Goal: Transaction & Acquisition: Purchase product/service

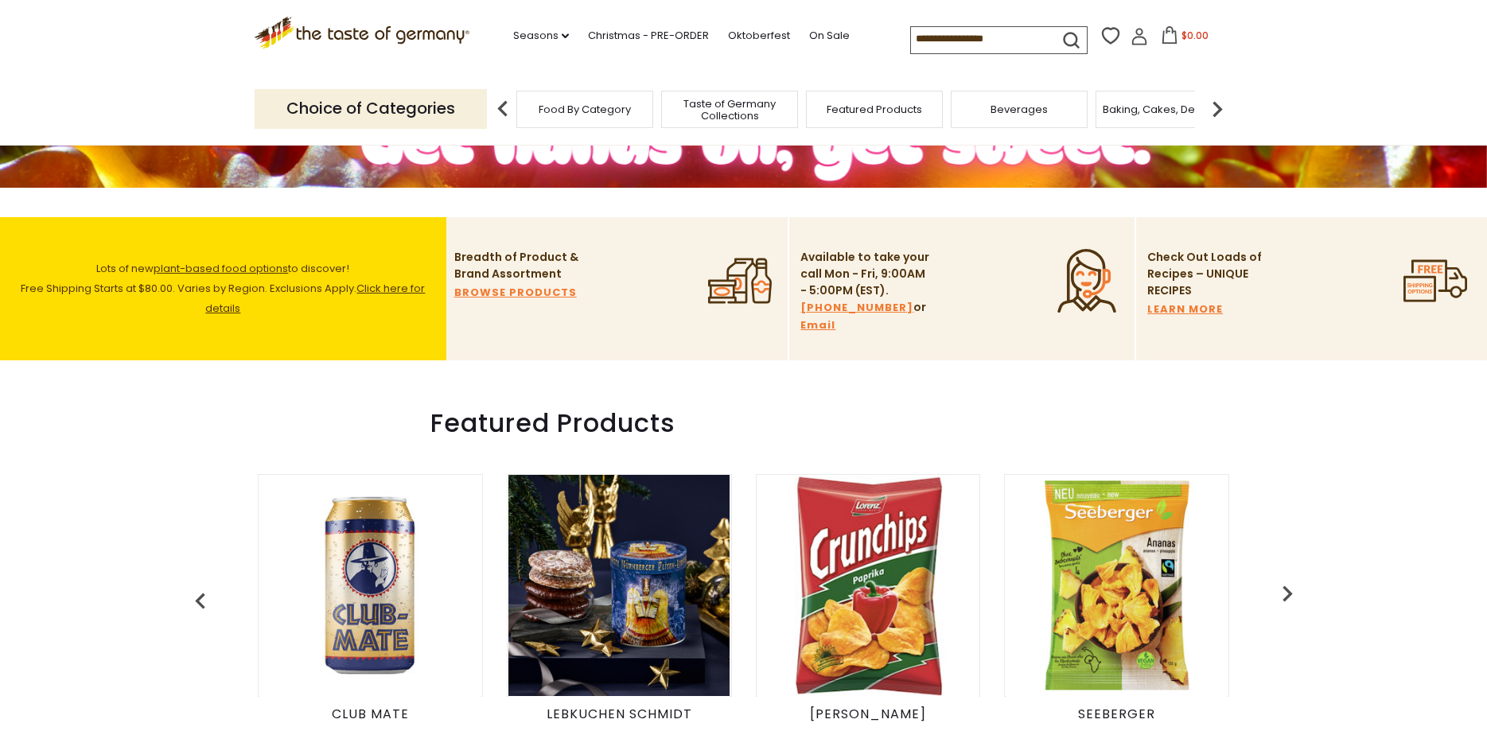
scroll to position [162, 0]
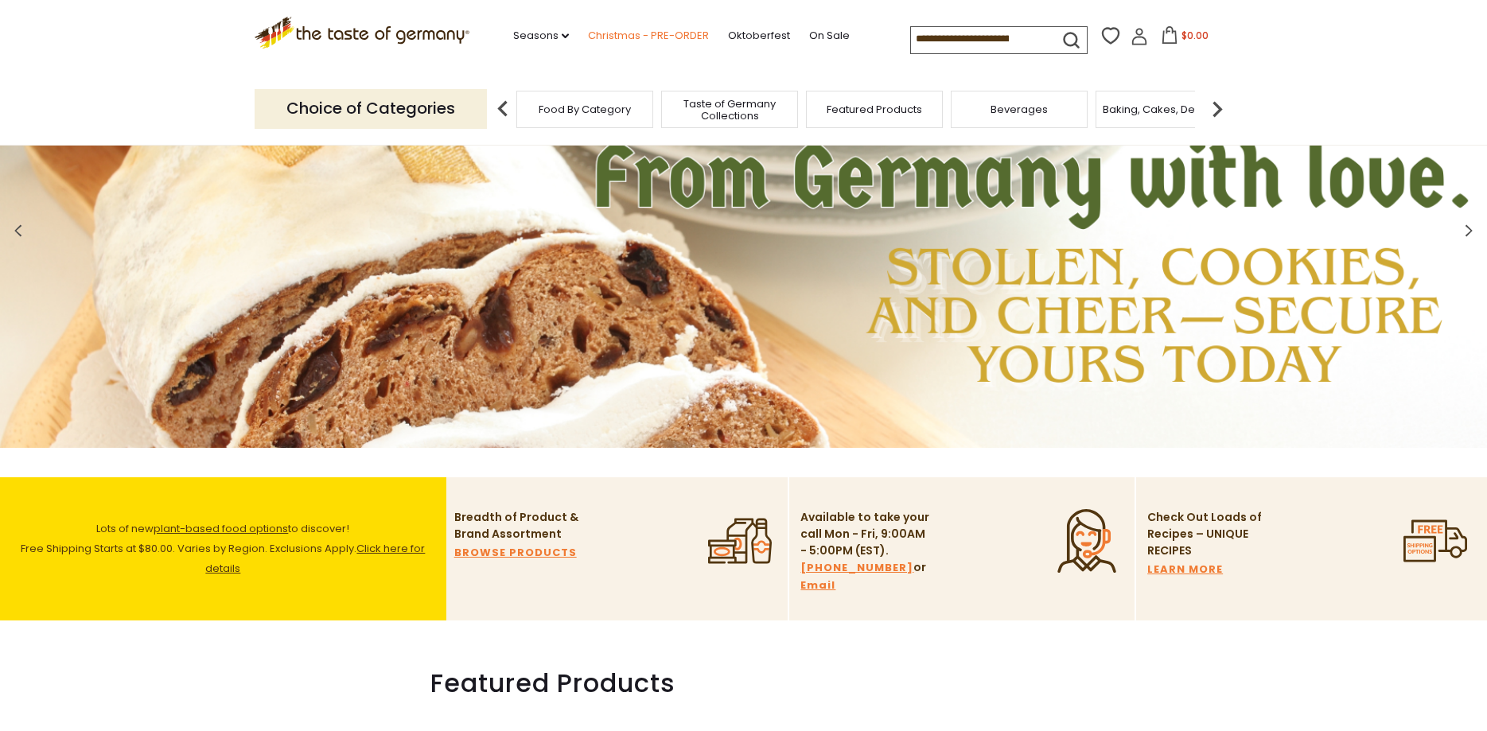
click at [636, 36] on link "Christmas - PRE-ORDER" at bounding box center [648, 35] width 121 height 17
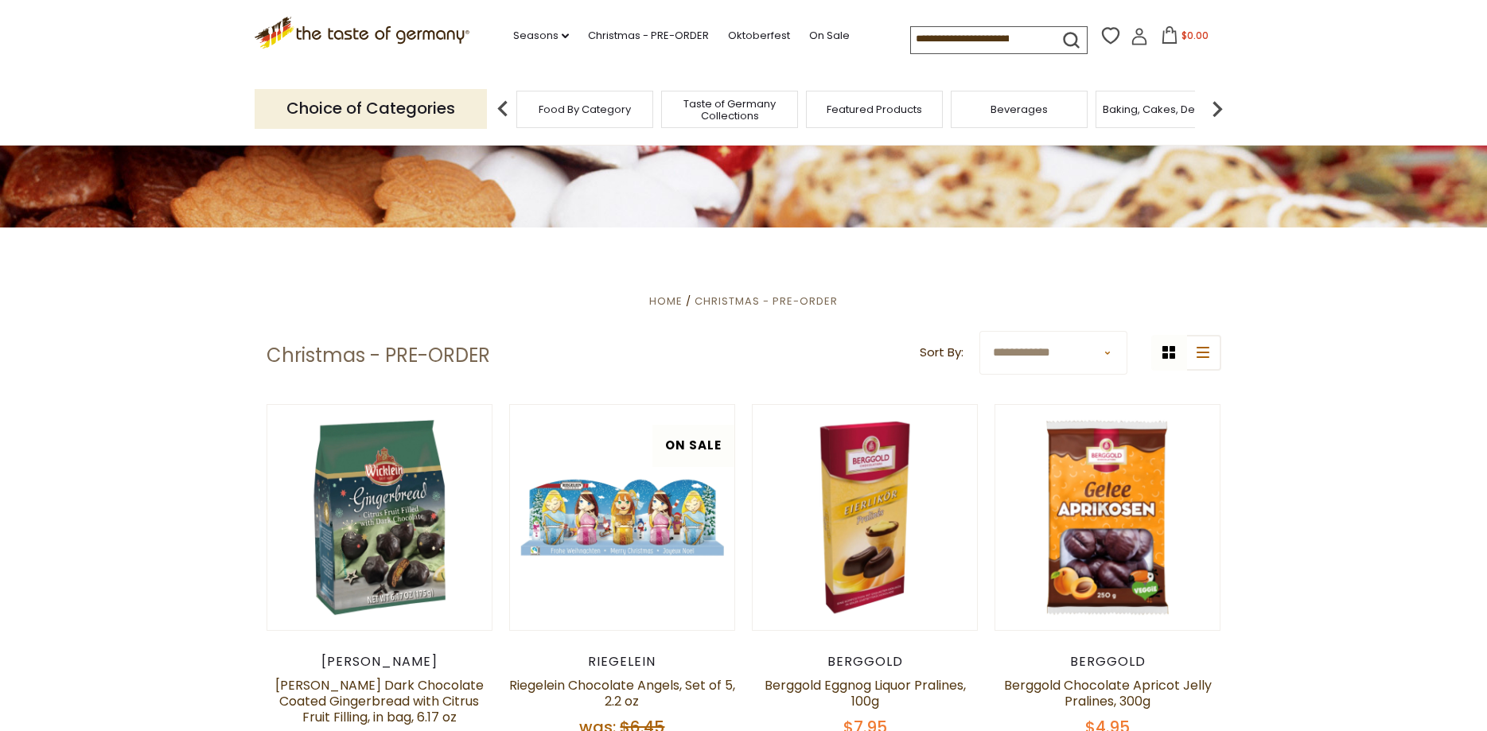
scroll to position [243, 0]
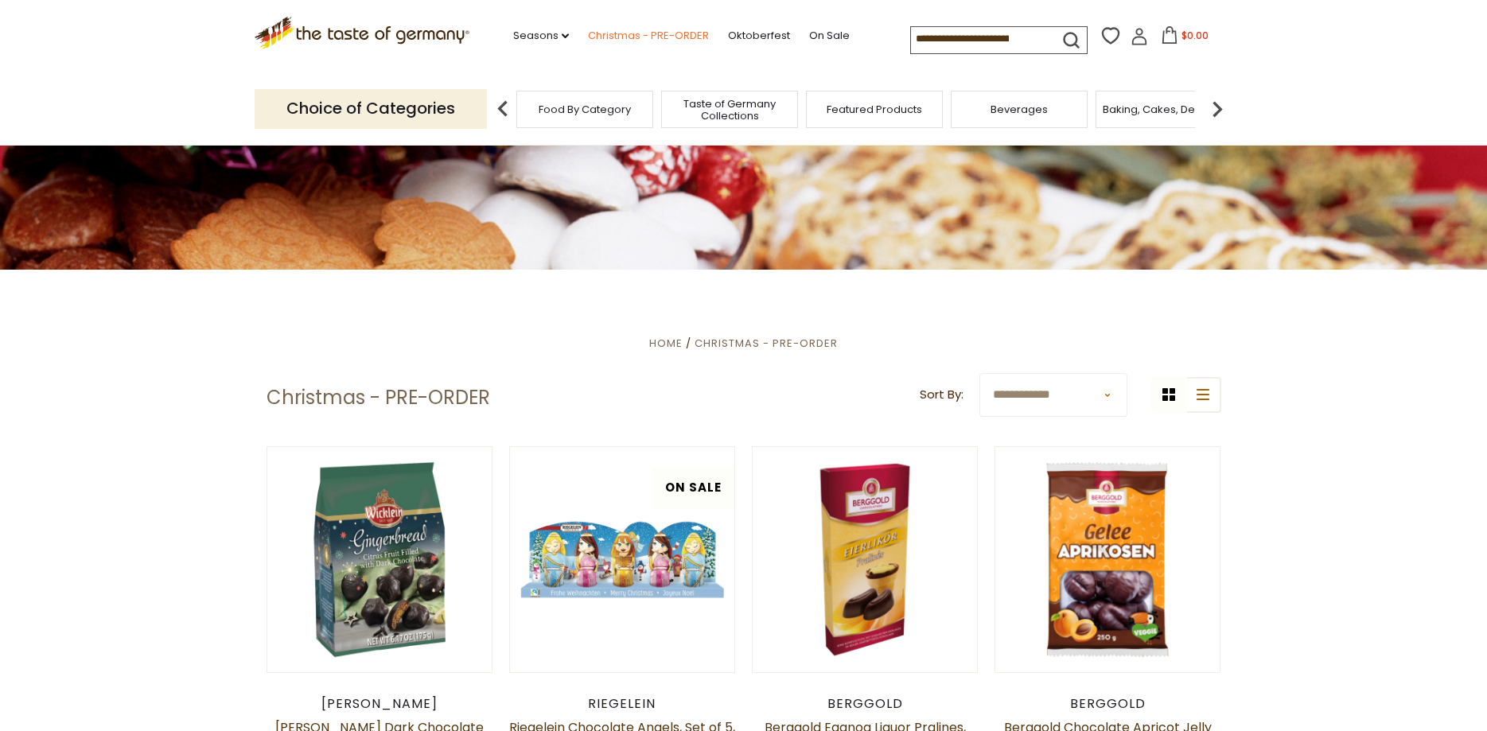
click at [634, 32] on link "Christmas - PRE-ORDER" at bounding box center [648, 35] width 121 height 17
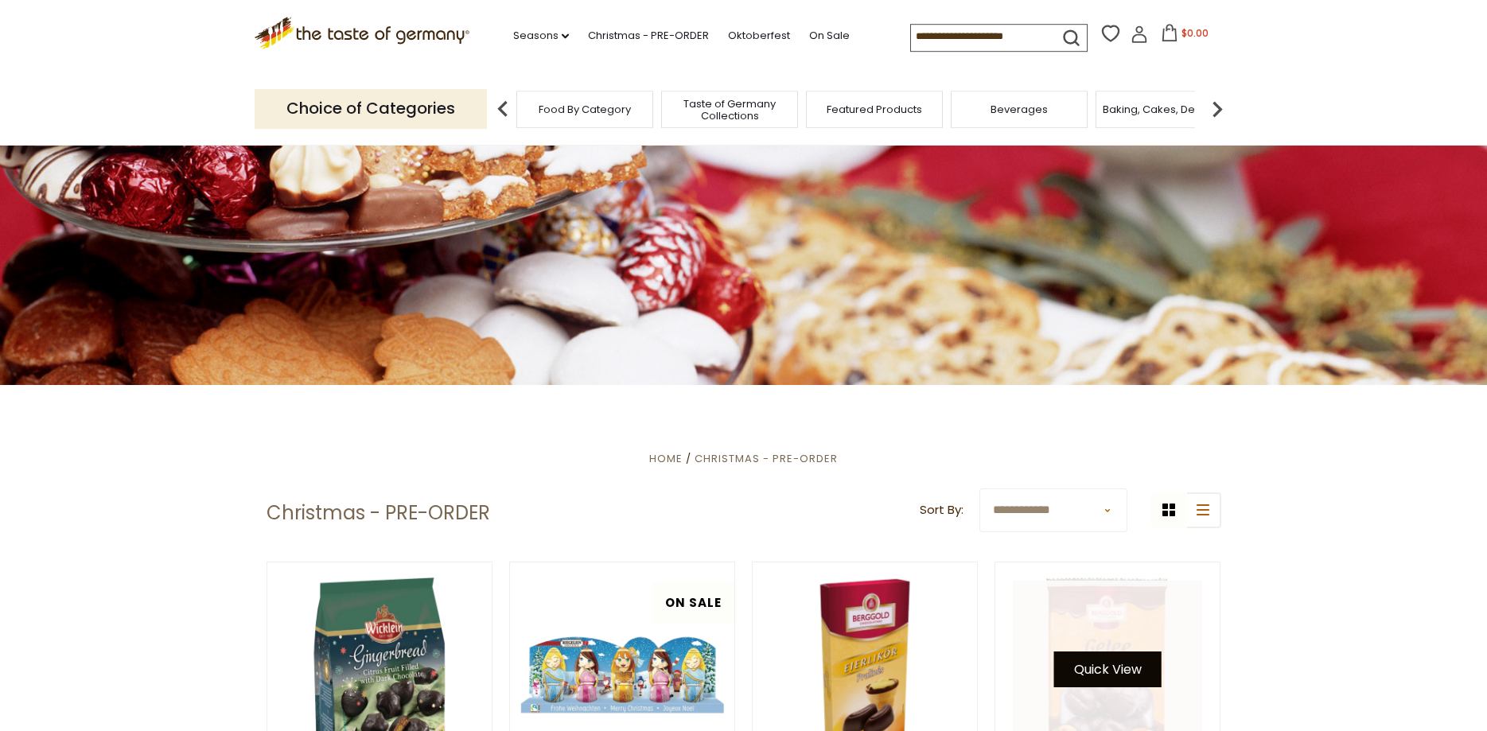
scroll to position [243, 0]
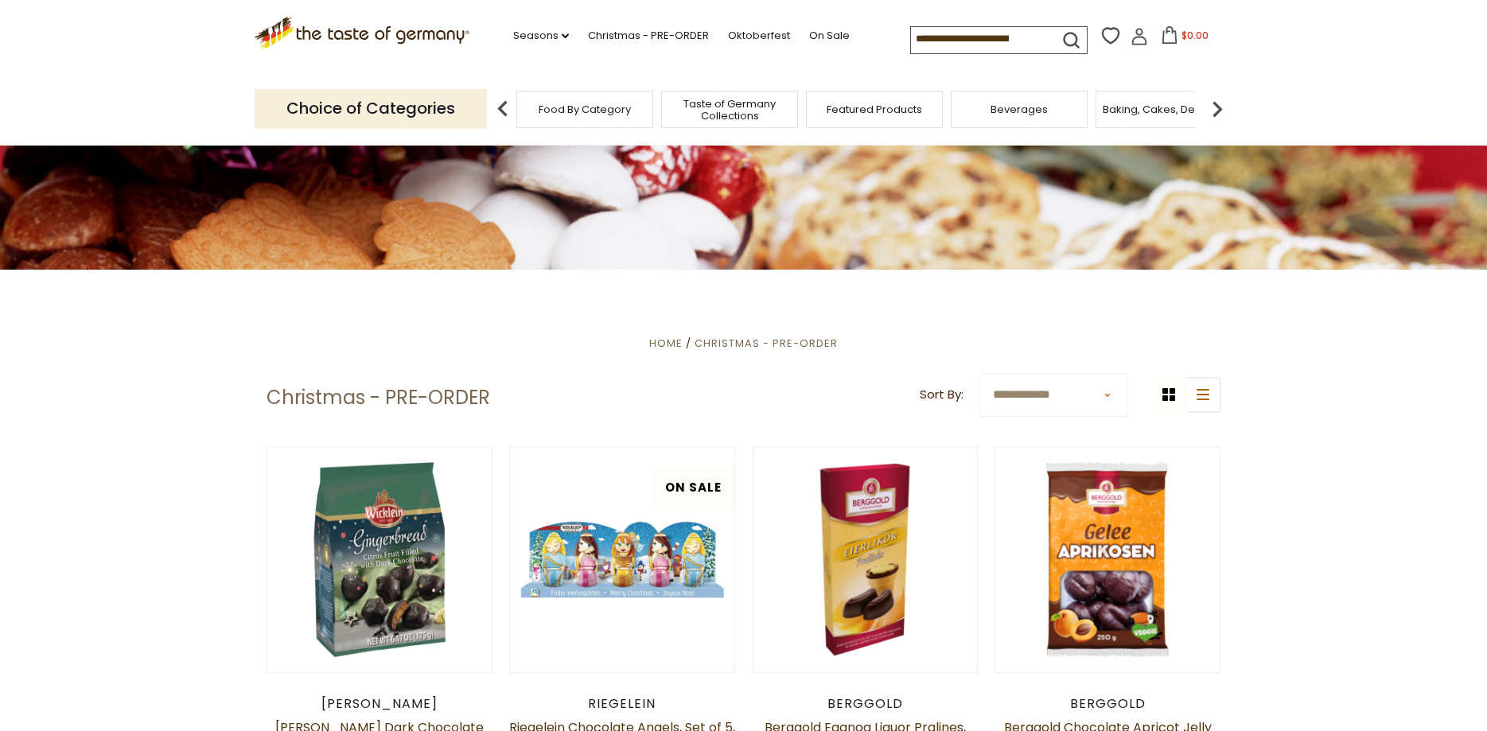
click at [979, 373] on select "**********" at bounding box center [1053, 395] width 148 height 44
select select "*********"
click option "**********" at bounding box center [0, 0] width 0 height 0
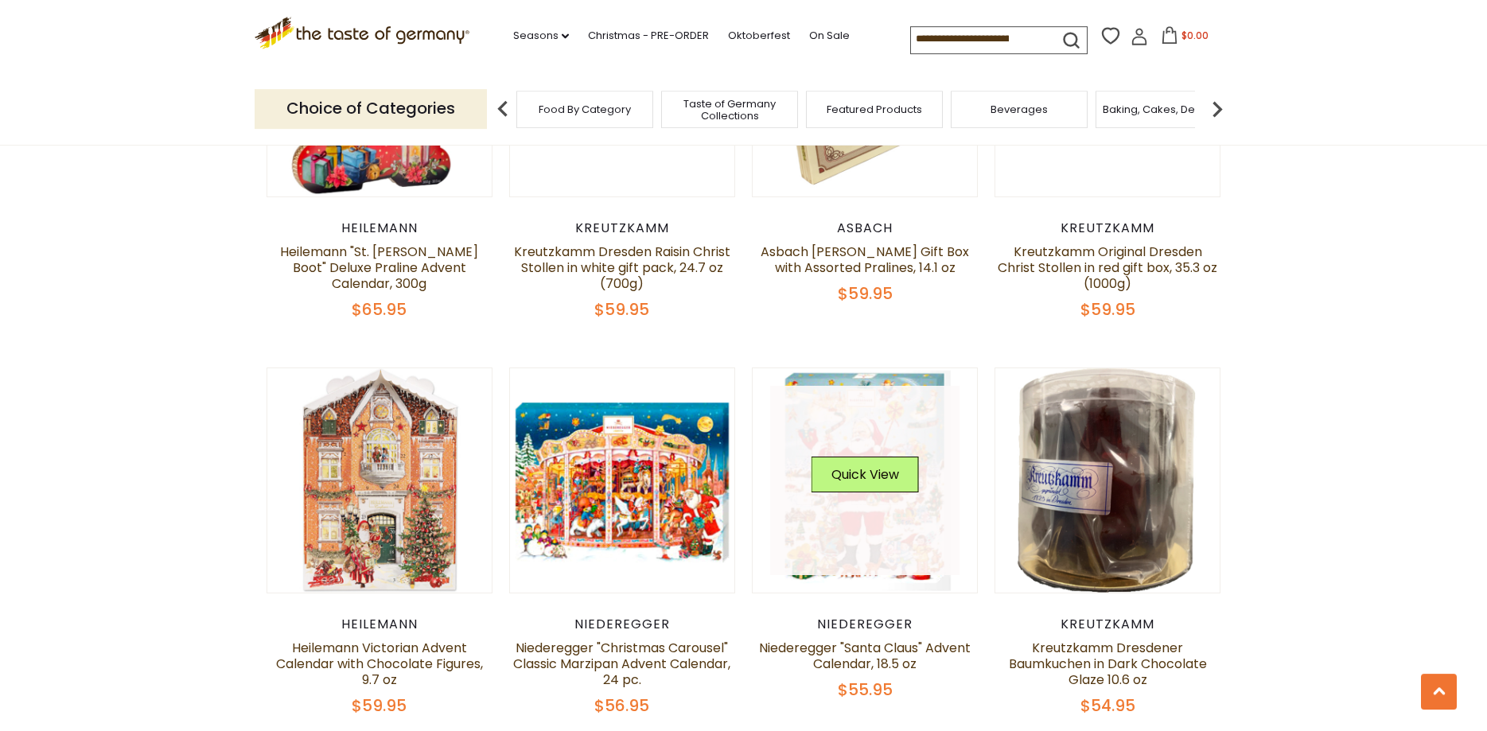
scroll to position [1298, 0]
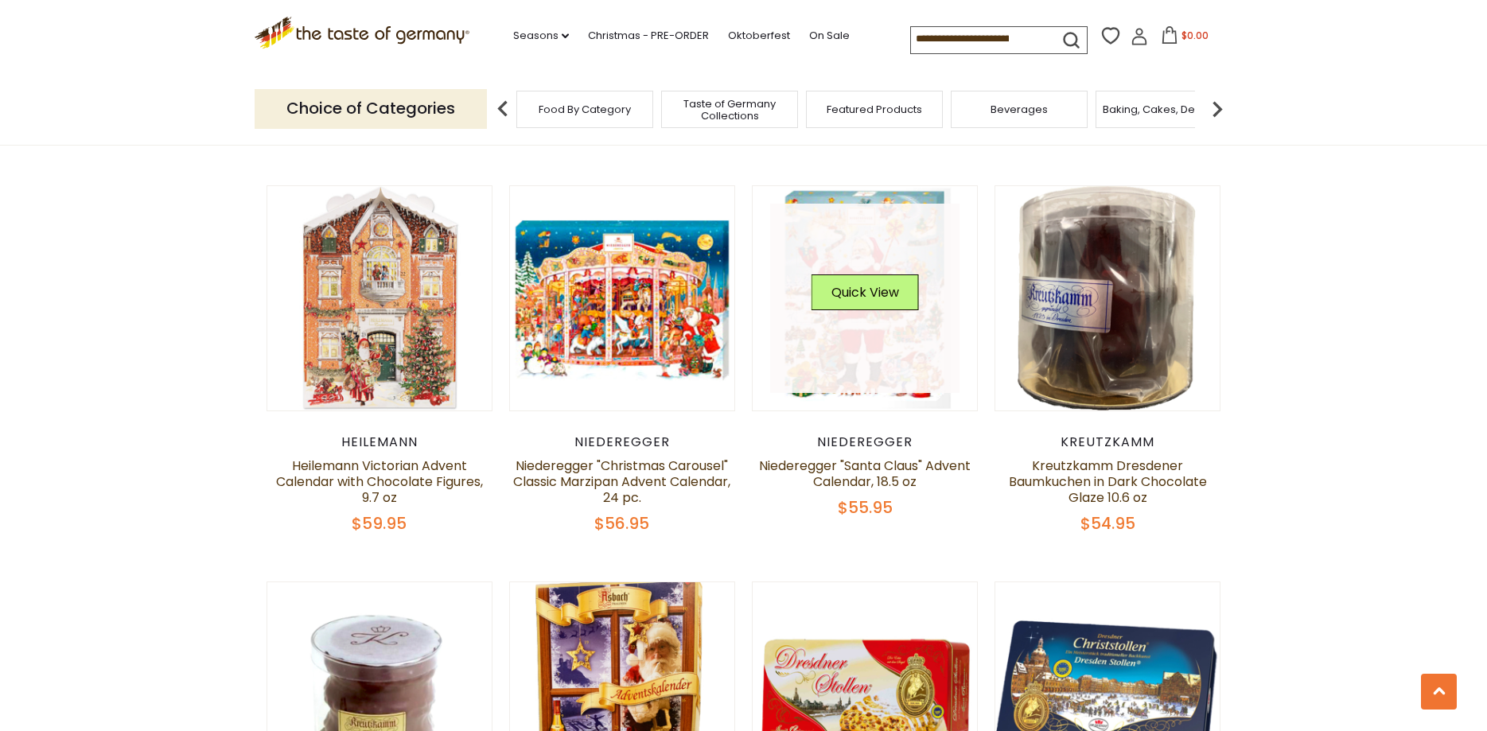
click at [854, 259] on link at bounding box center [864, 298] width 189 height 189
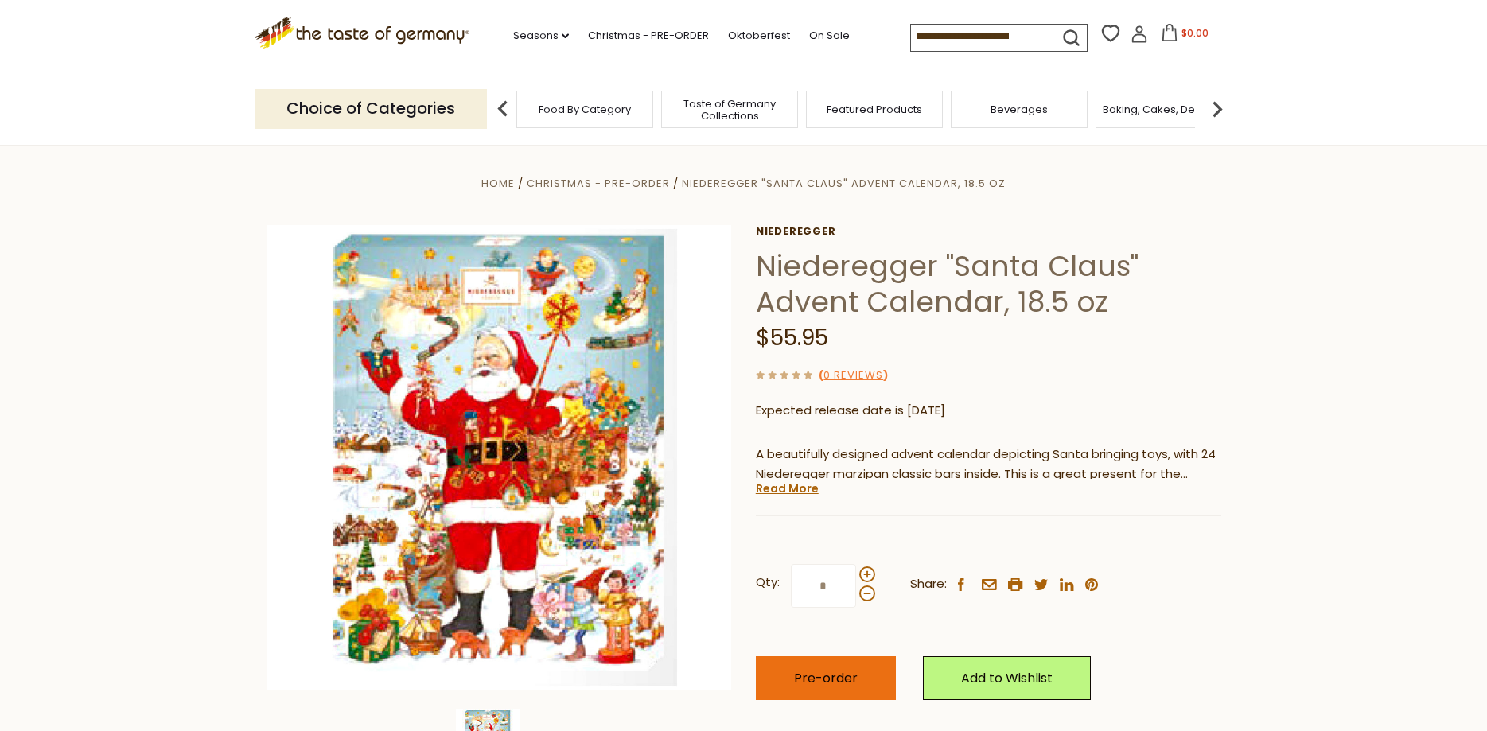
click at [850, 674] on span "Pre-order" at bounding box center [826, 678] width 64 height 18
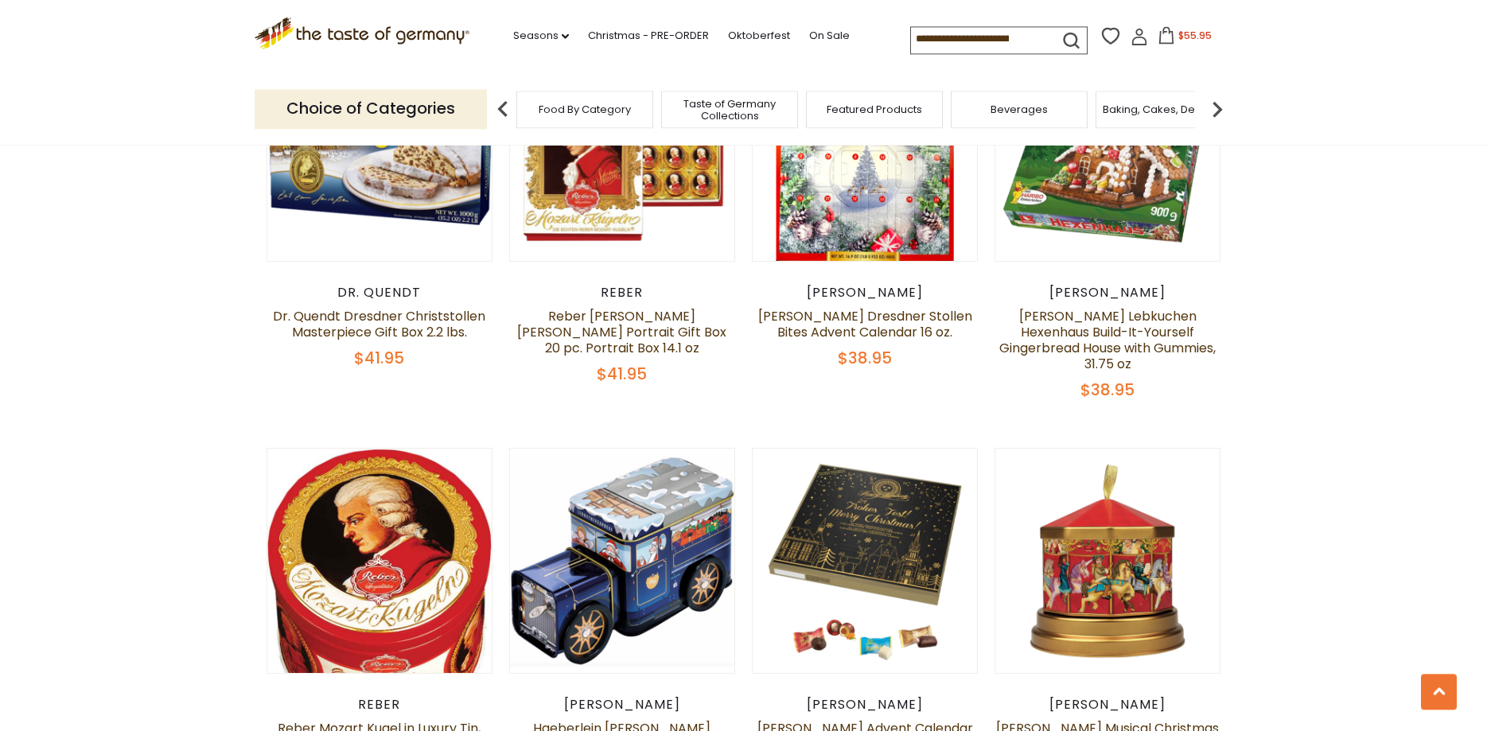
scroll to position [2502, 0]
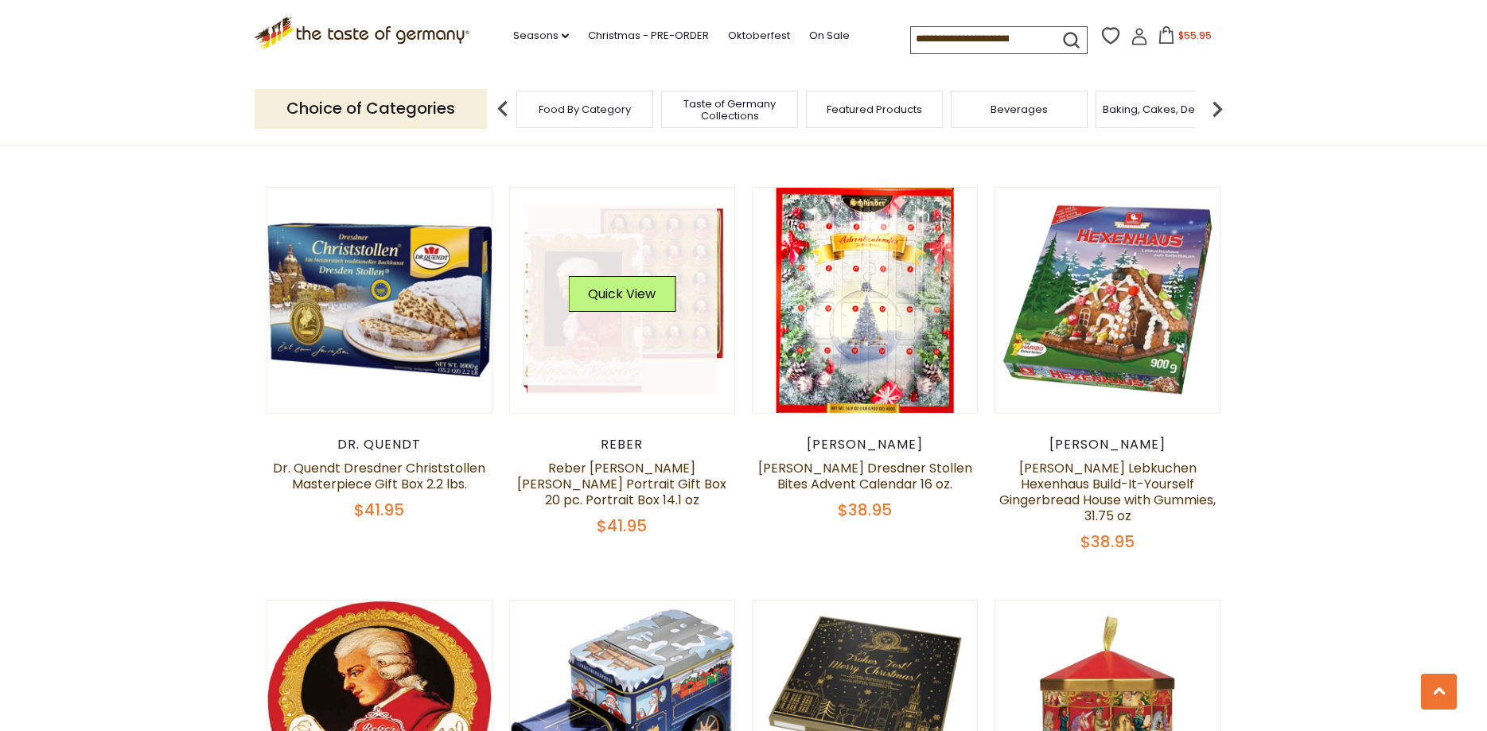
click at [697, 263] on link at bounding box center [621, 299] width 189 height 189
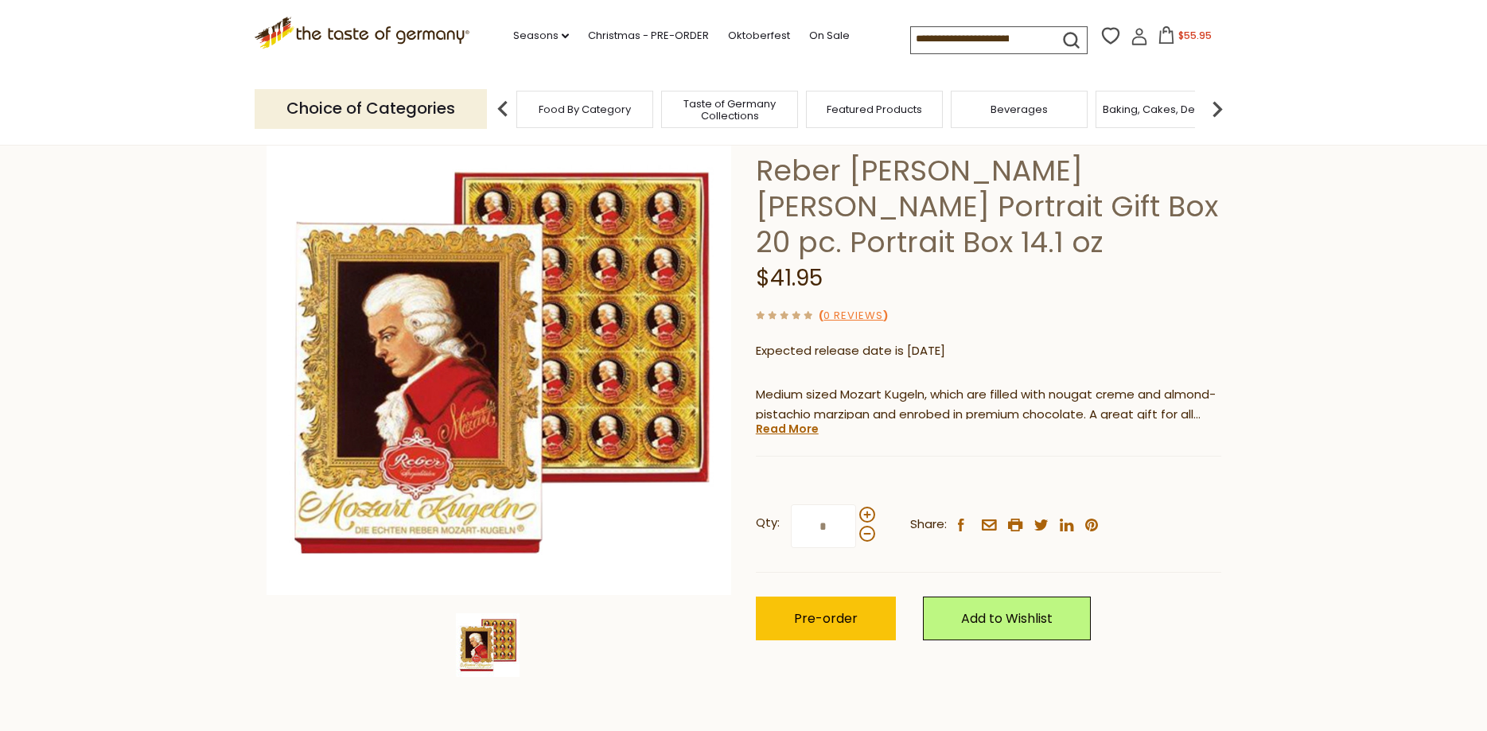
scroll to position [81, 0]
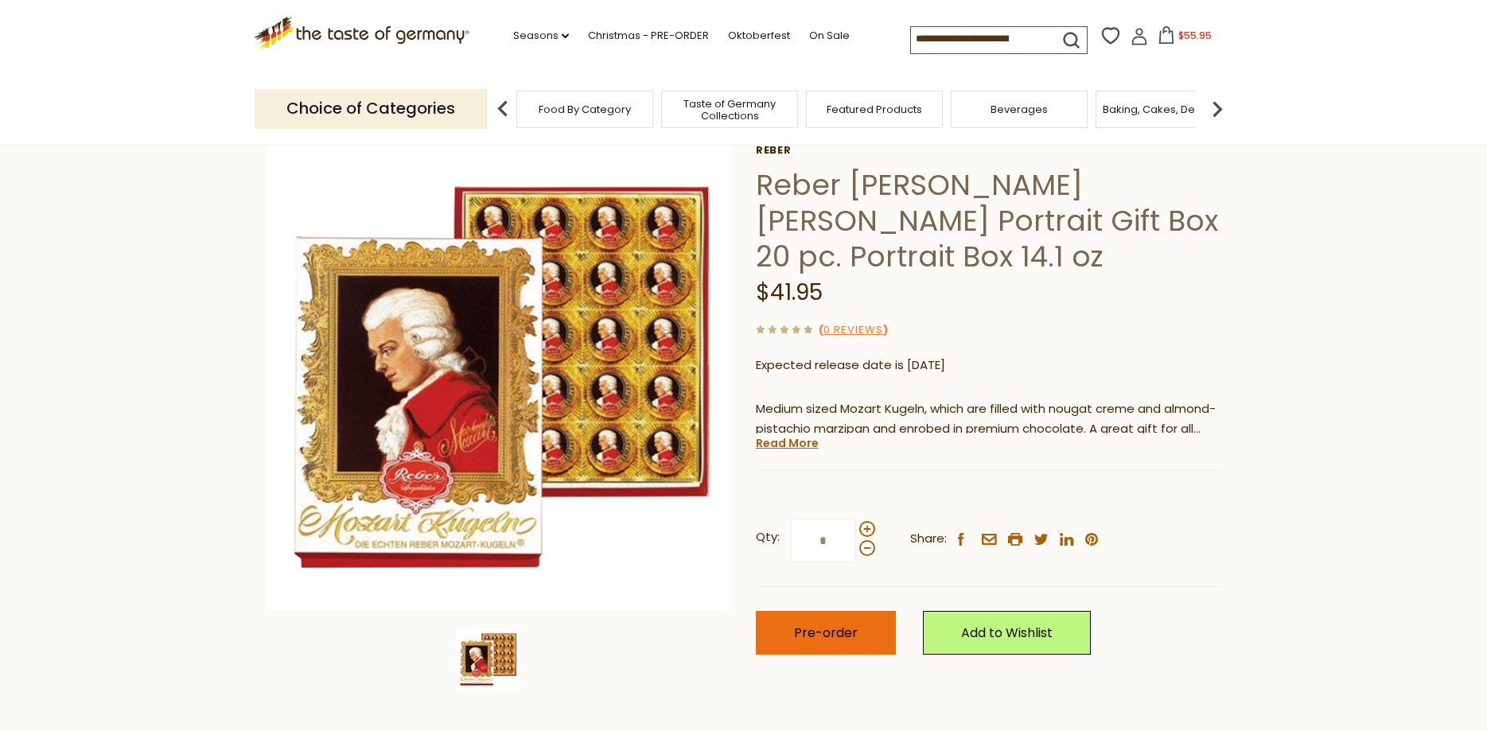
click at [837, 624] on span "Pre-order" at bounding box center [826, 633] width 64 height 18
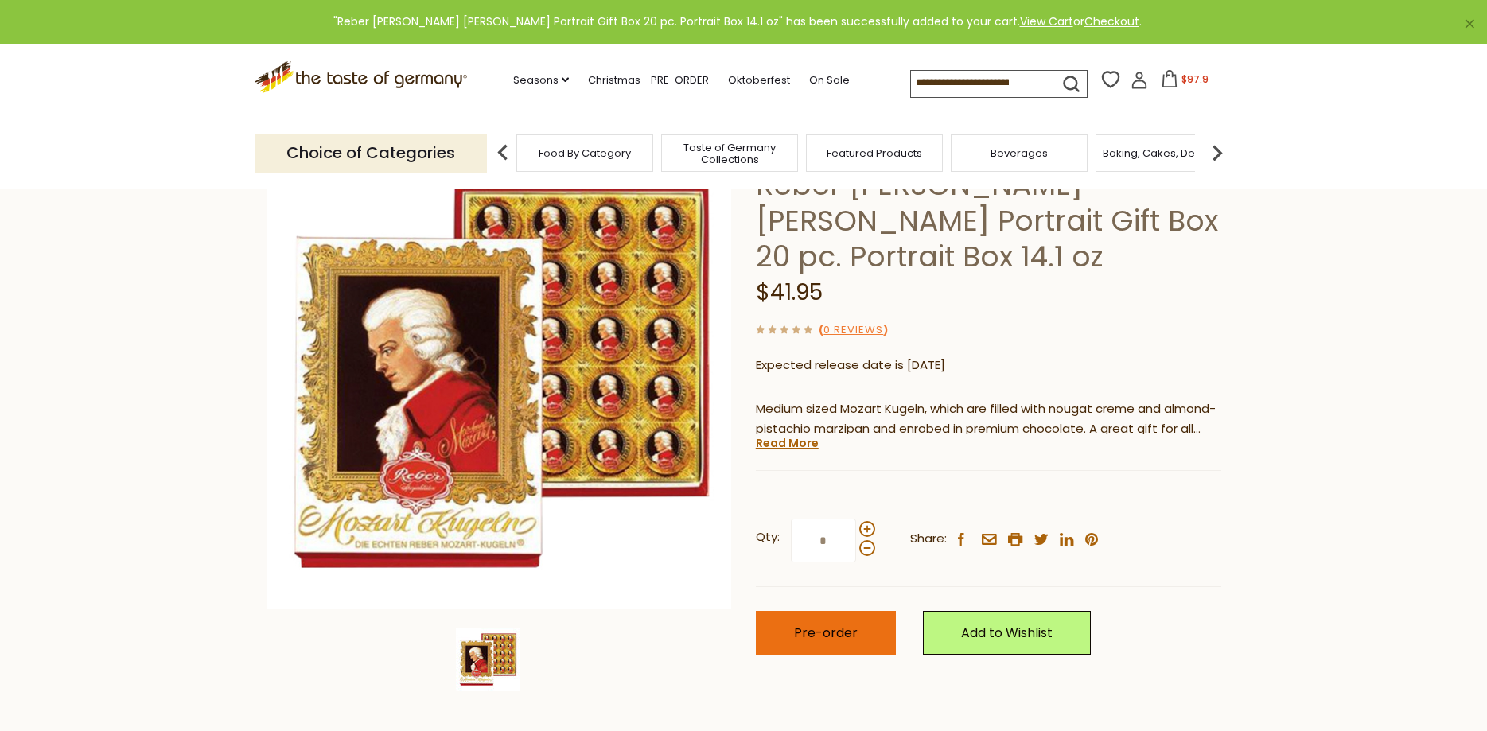
click at [833, 611] on button "Pre-order" at bounding box center [826, 633] width 140 height 44
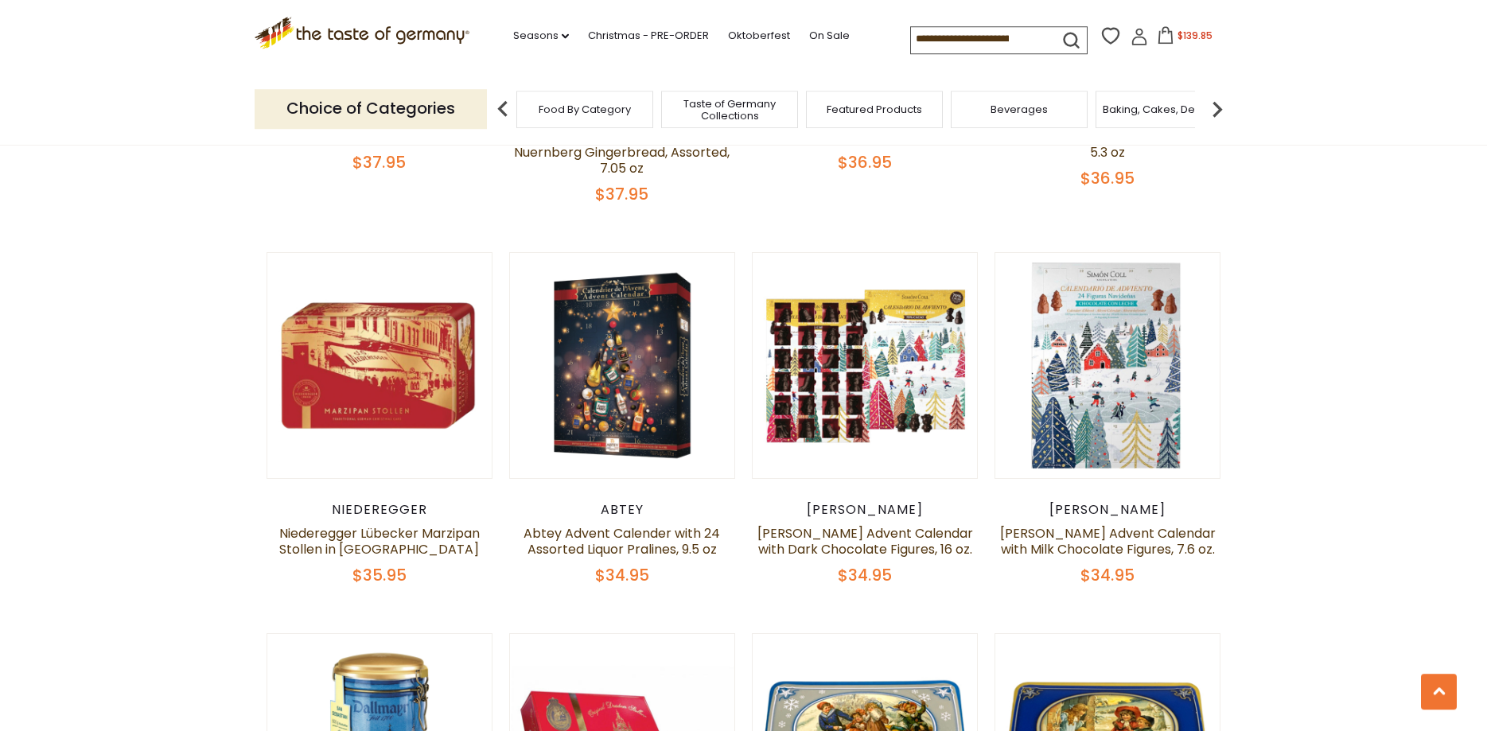
scroll to position [3741, 0]
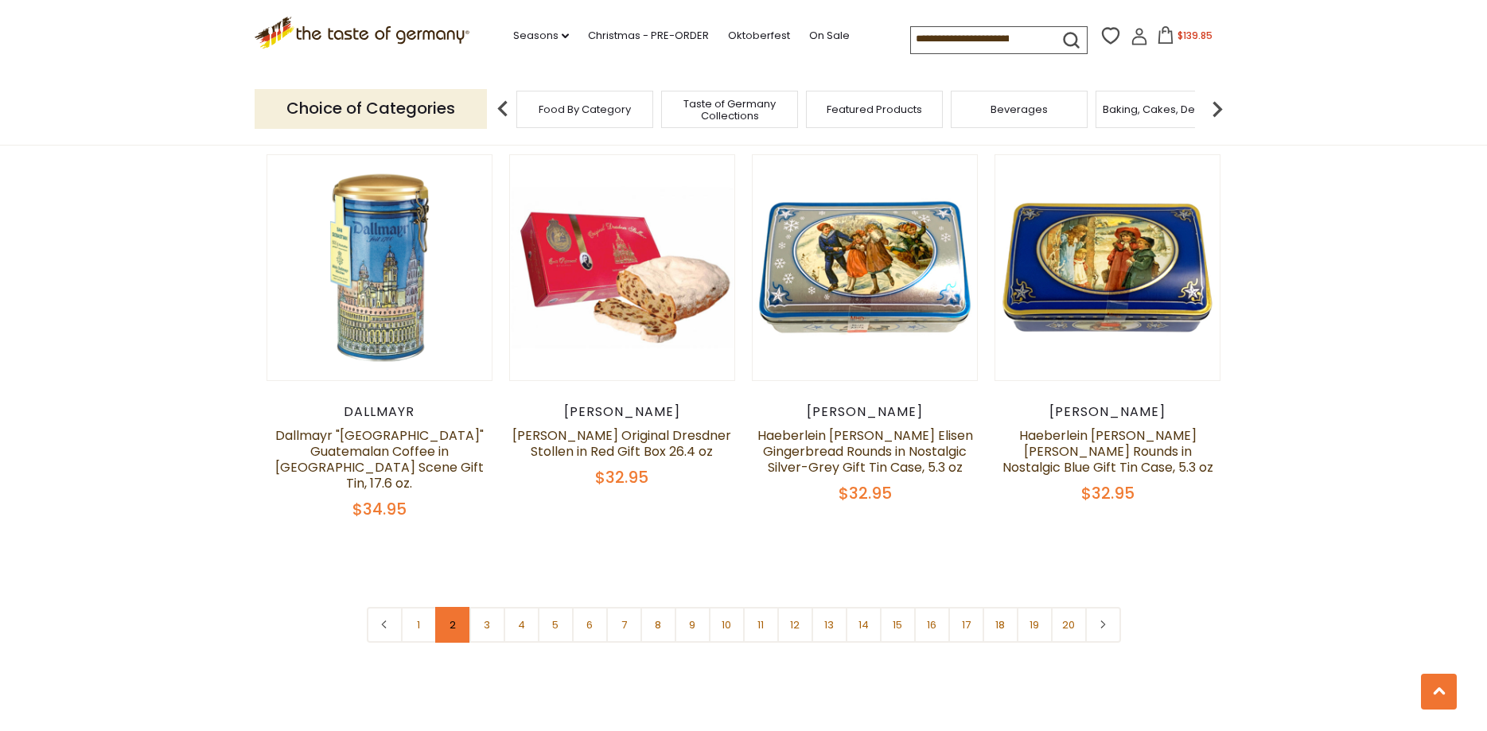
click at [455, 607] on link "2" at bounding box center [453, 625] width 36 height 36
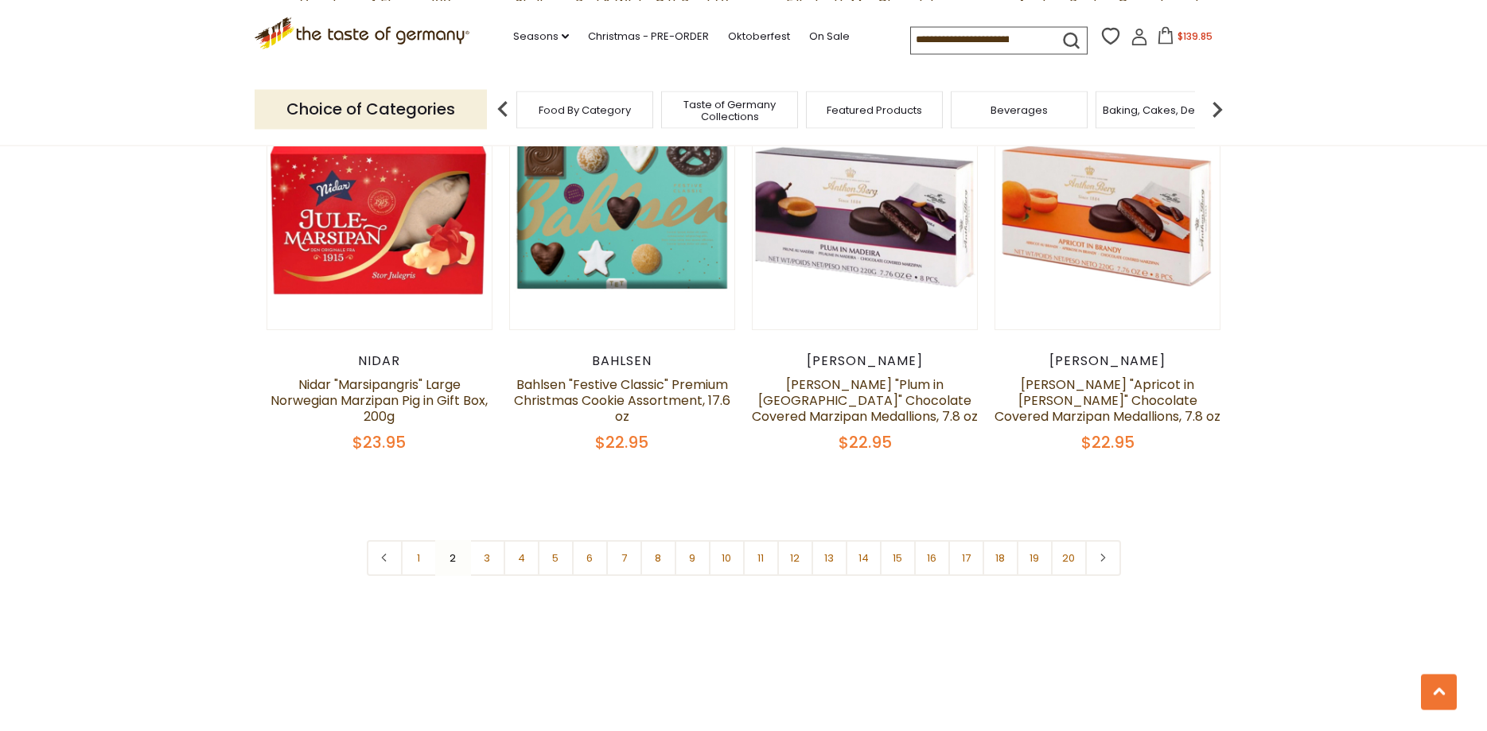
scroll to position [3780, 0]
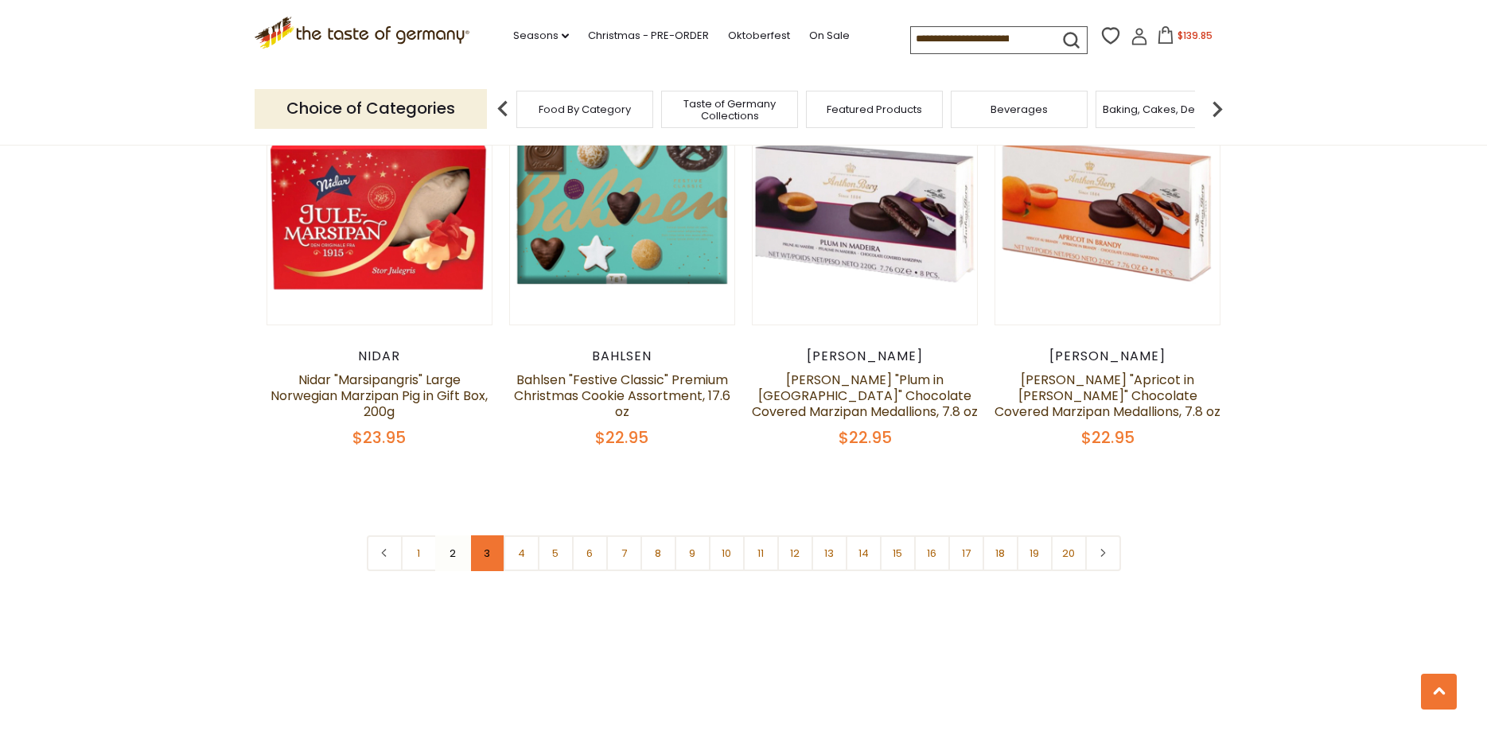
click at [478, 556] on link "3" at bounding box center [487, 553] width 36 height 36
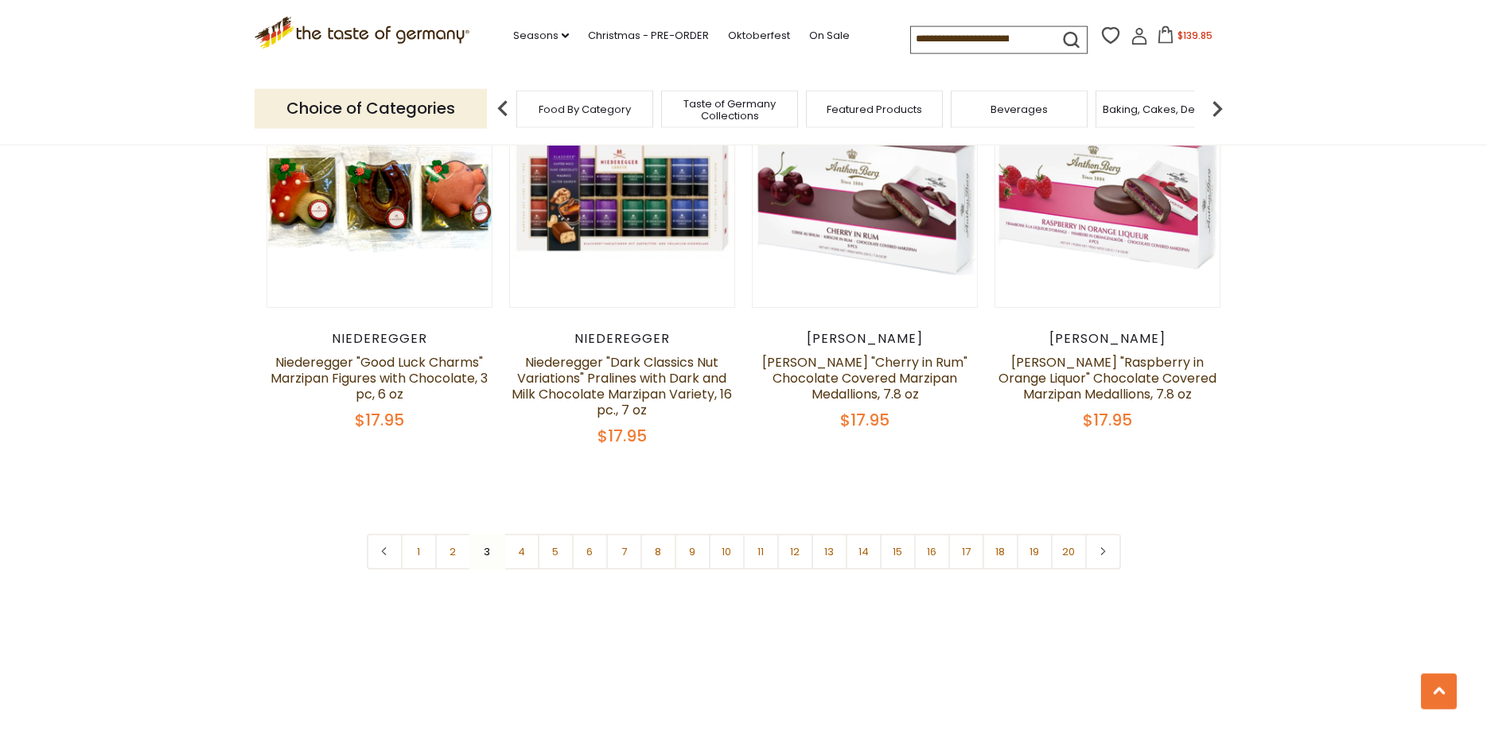
scroll to position [3862, 0]
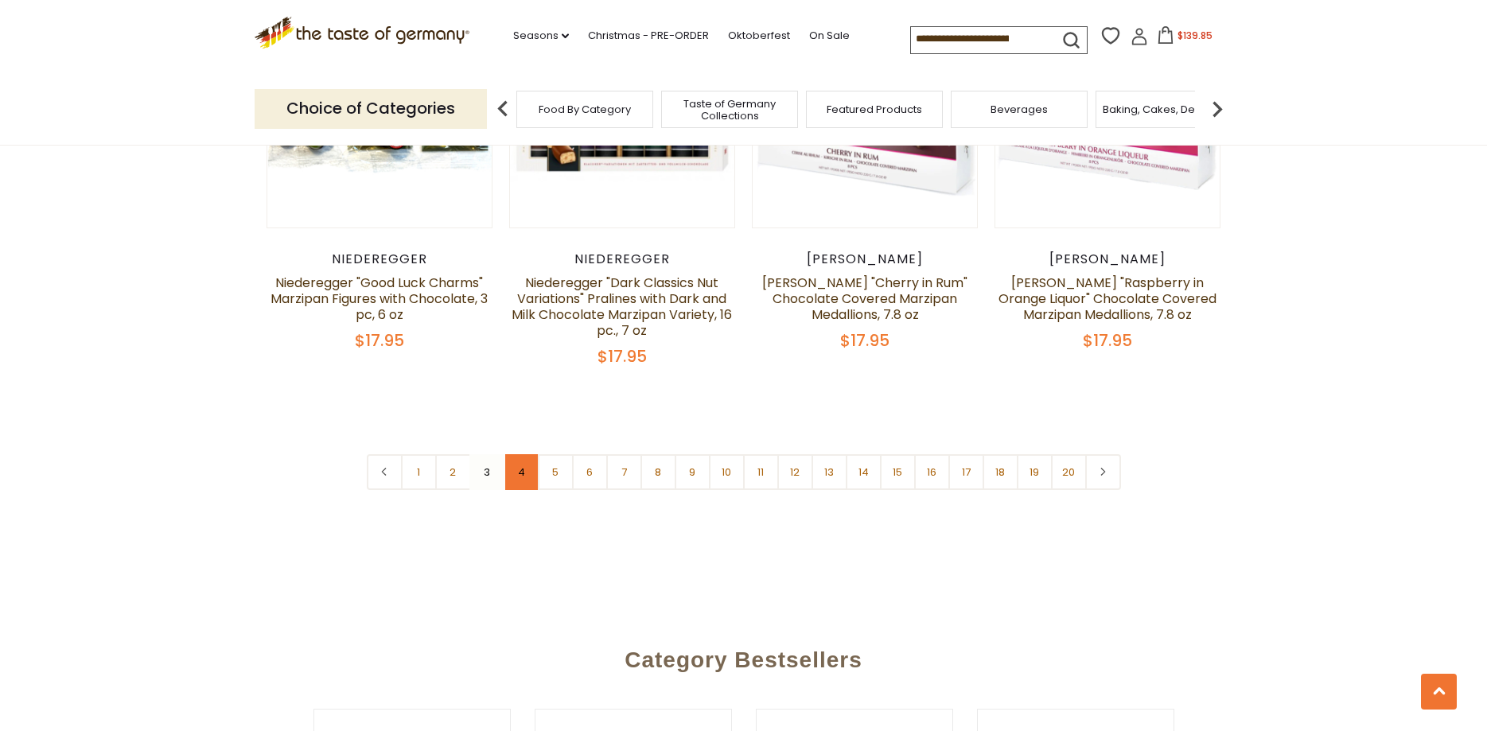
click at [523, 469] on link "4" at bounding box center [521, 472] width 36 height 36
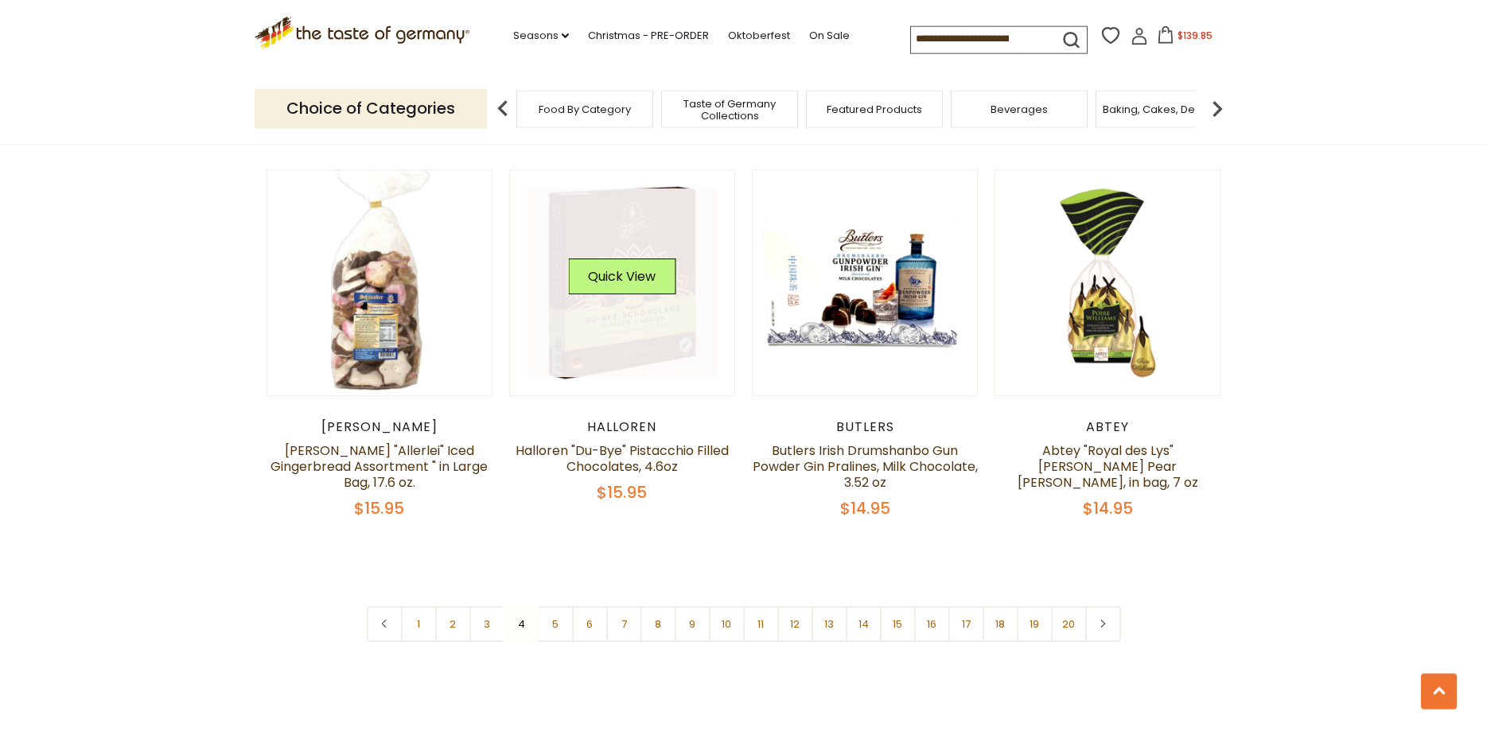
scroll to position [3699, 0]
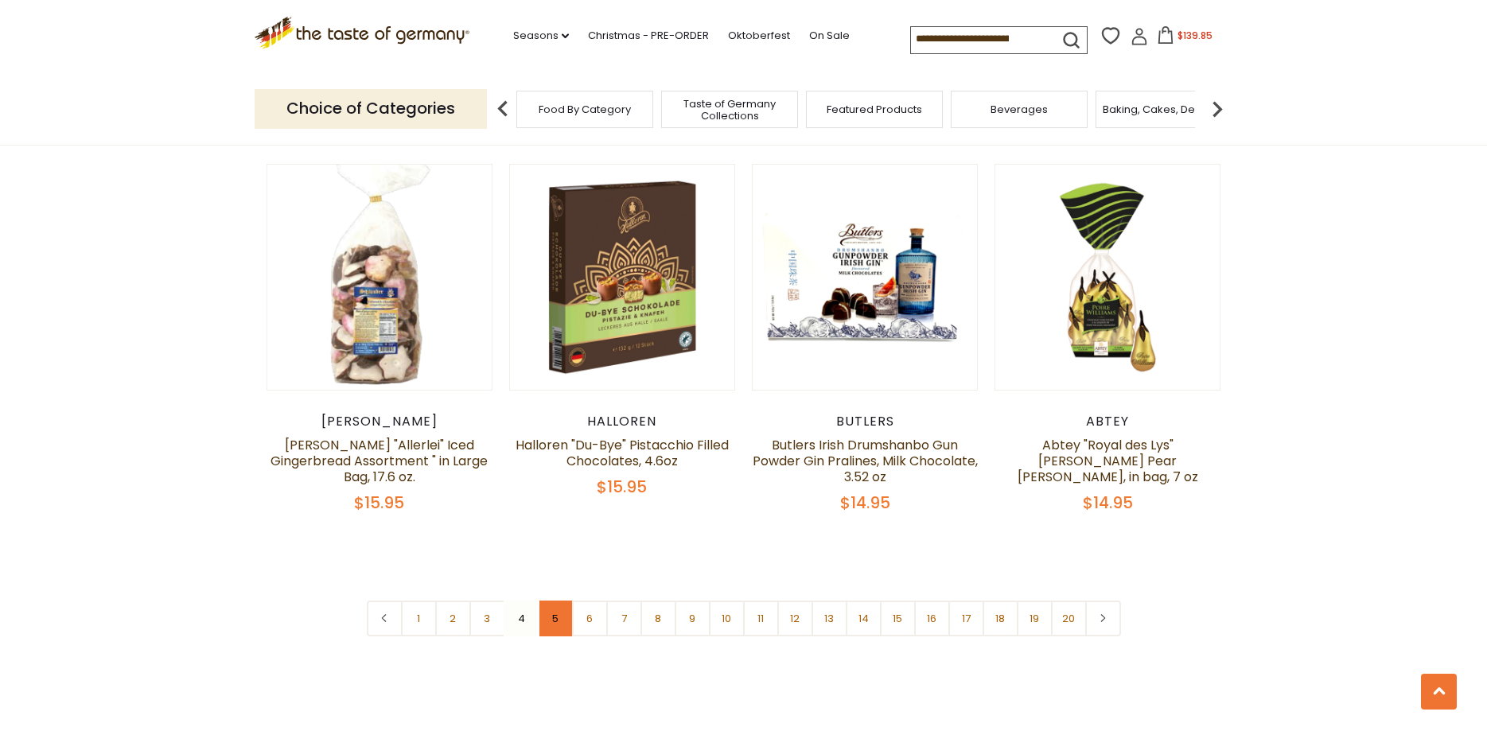
click at [545, 605] on link "5" at bounding box center [556, 619] width 36 height 36
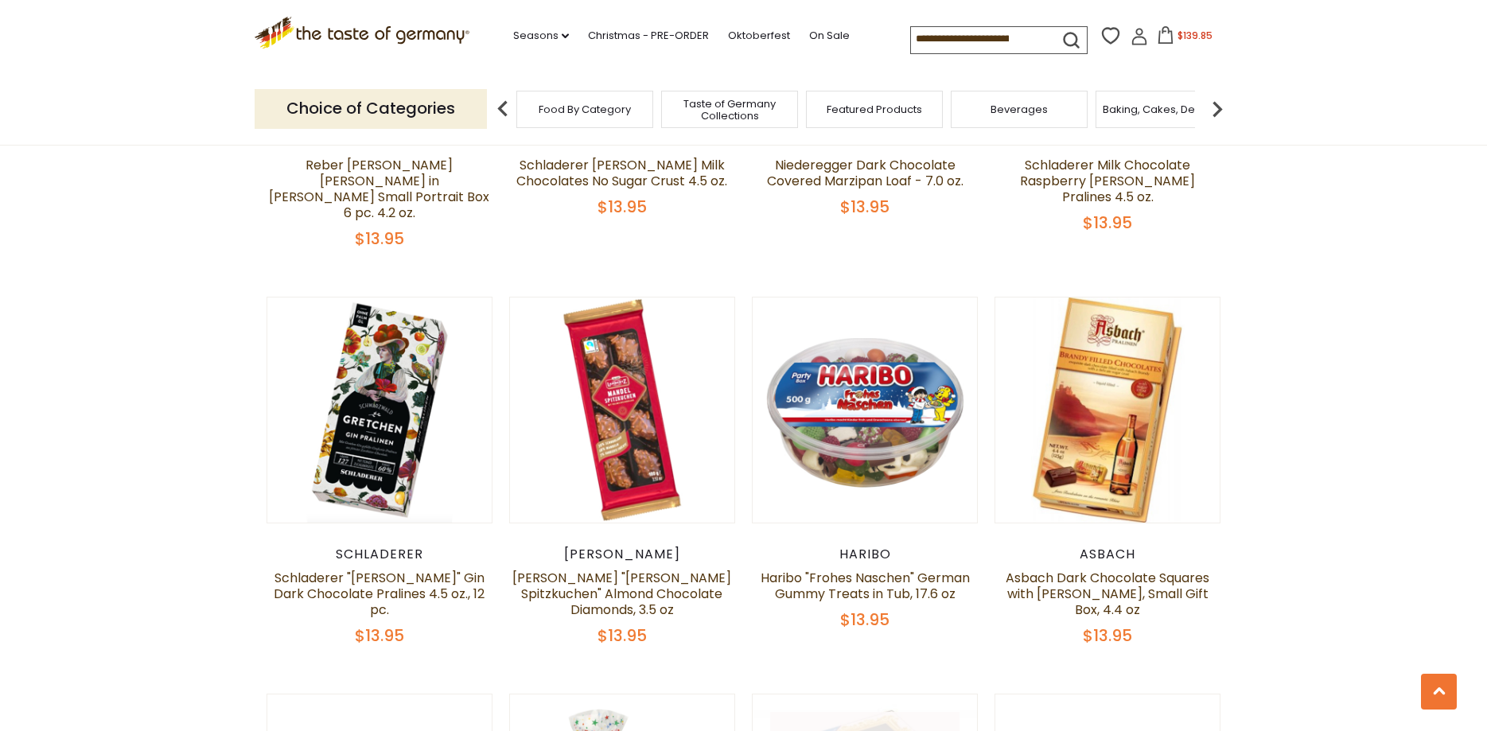
scroll to position [2401, 0]
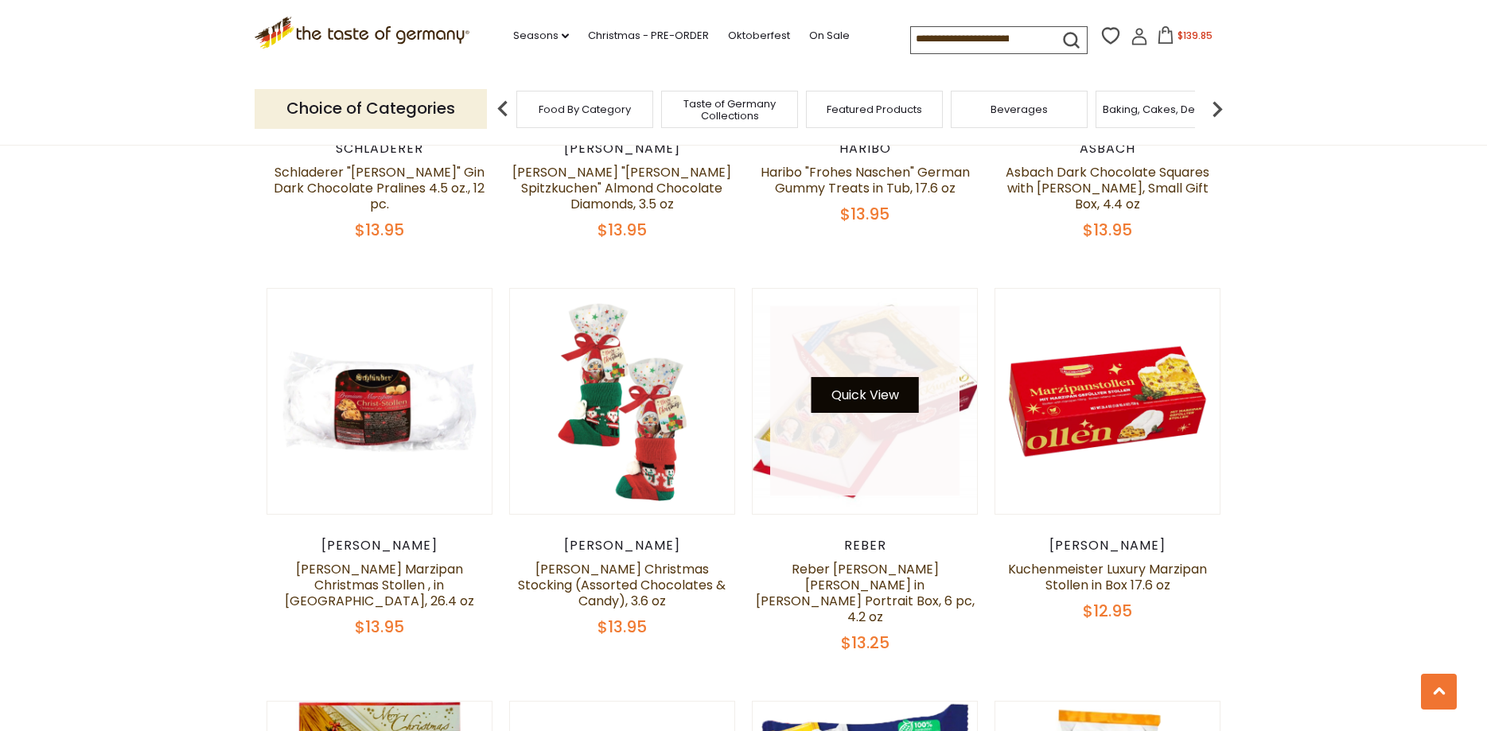
click at [844, 377] on button "Quick View" at bounding box center [864, 395] width 107 height 36
click at [842, 421] on link at bounding box center [864, 400] width 189 height 189
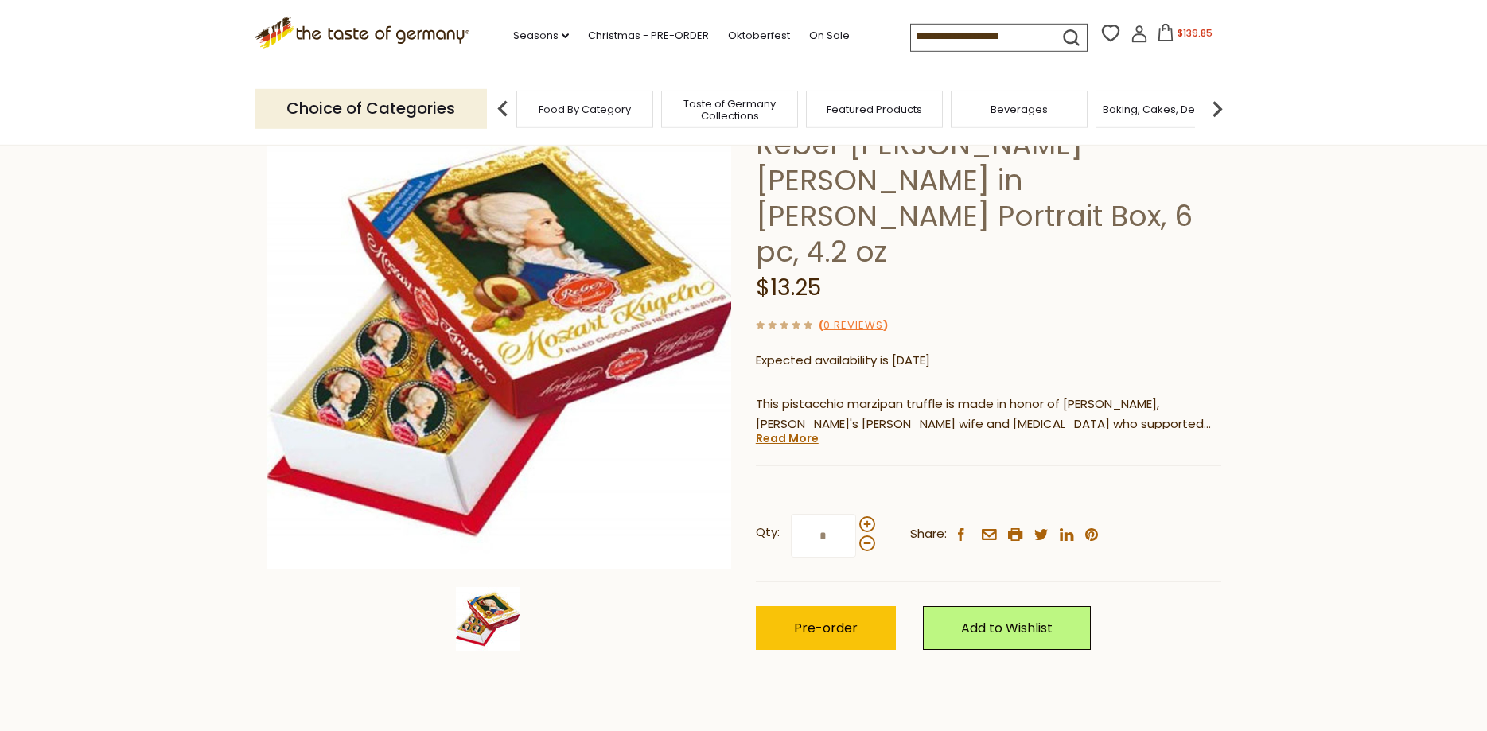
scroll to position [325, 0]
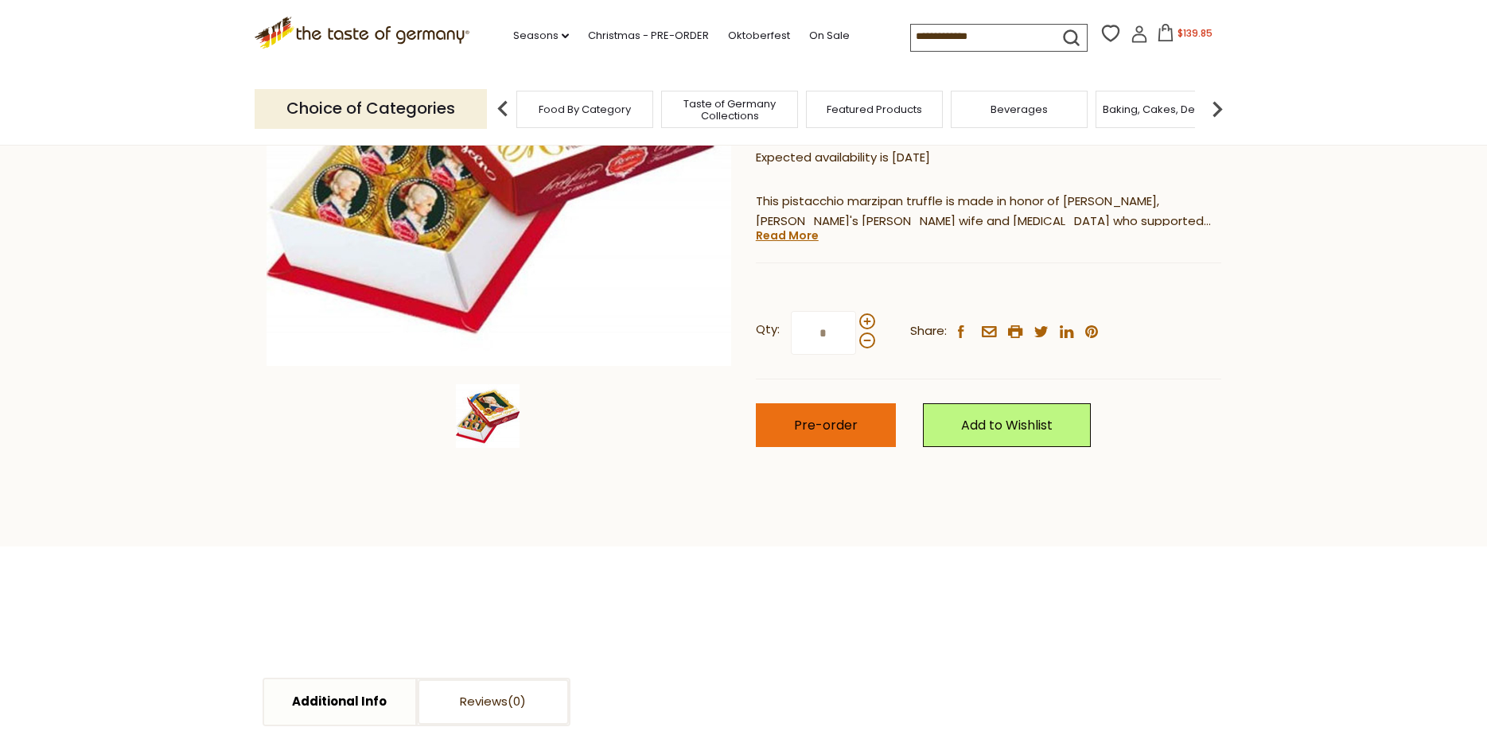
click at [831, 416] on span "Pre-order" at bounding box center [826, 425] width 64 height 18
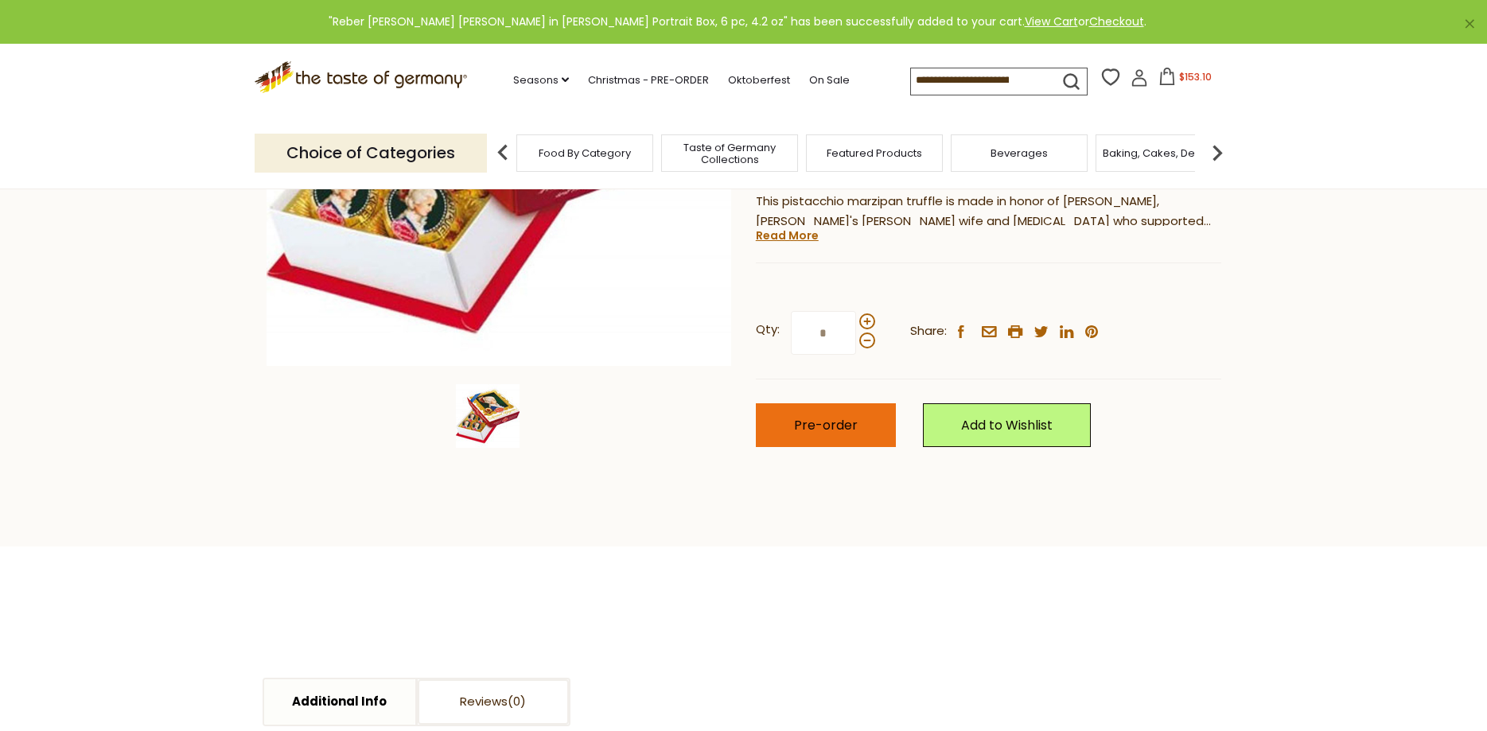
click at [831, 416] on span "Pre-order" at bounding box center [826, 425] width 64 height 18
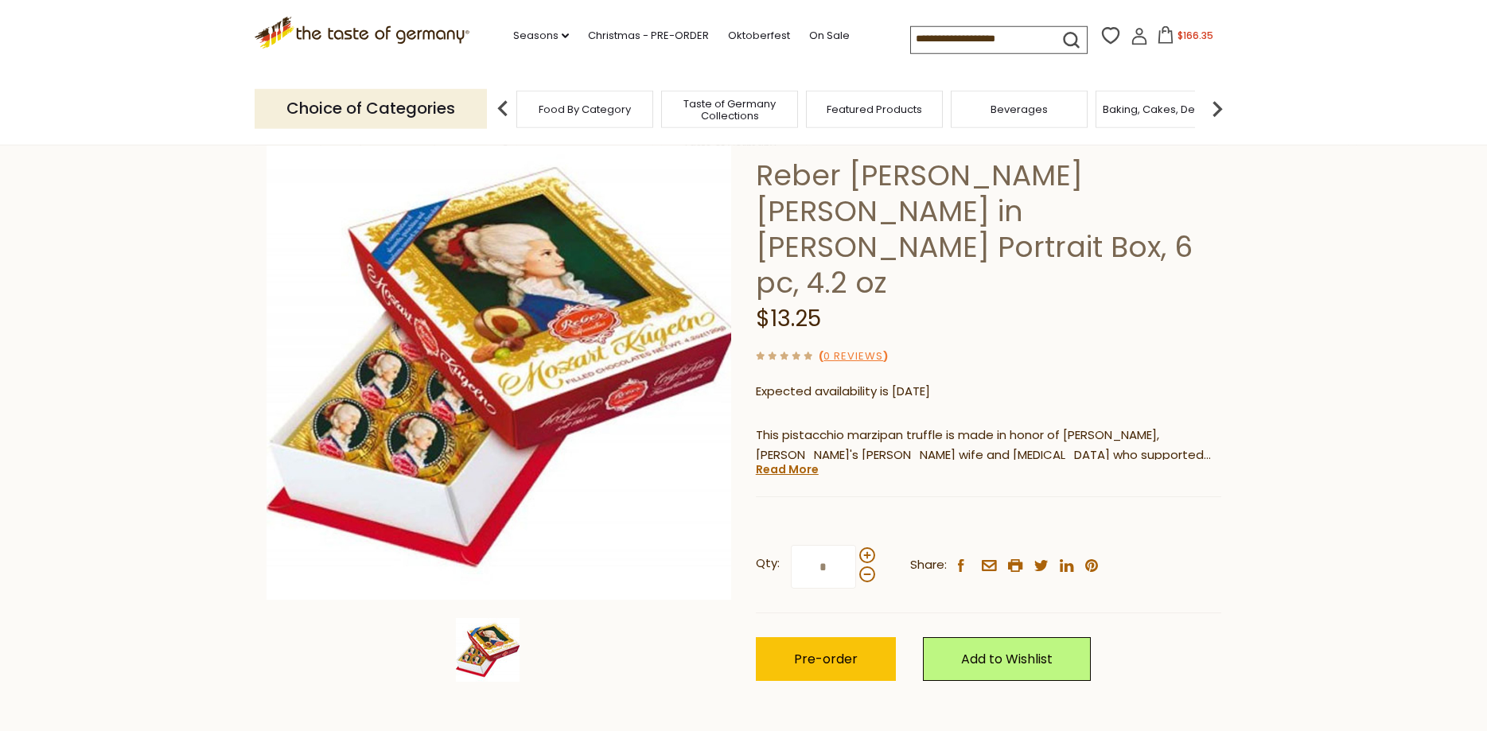
scroll to position [81, 0]
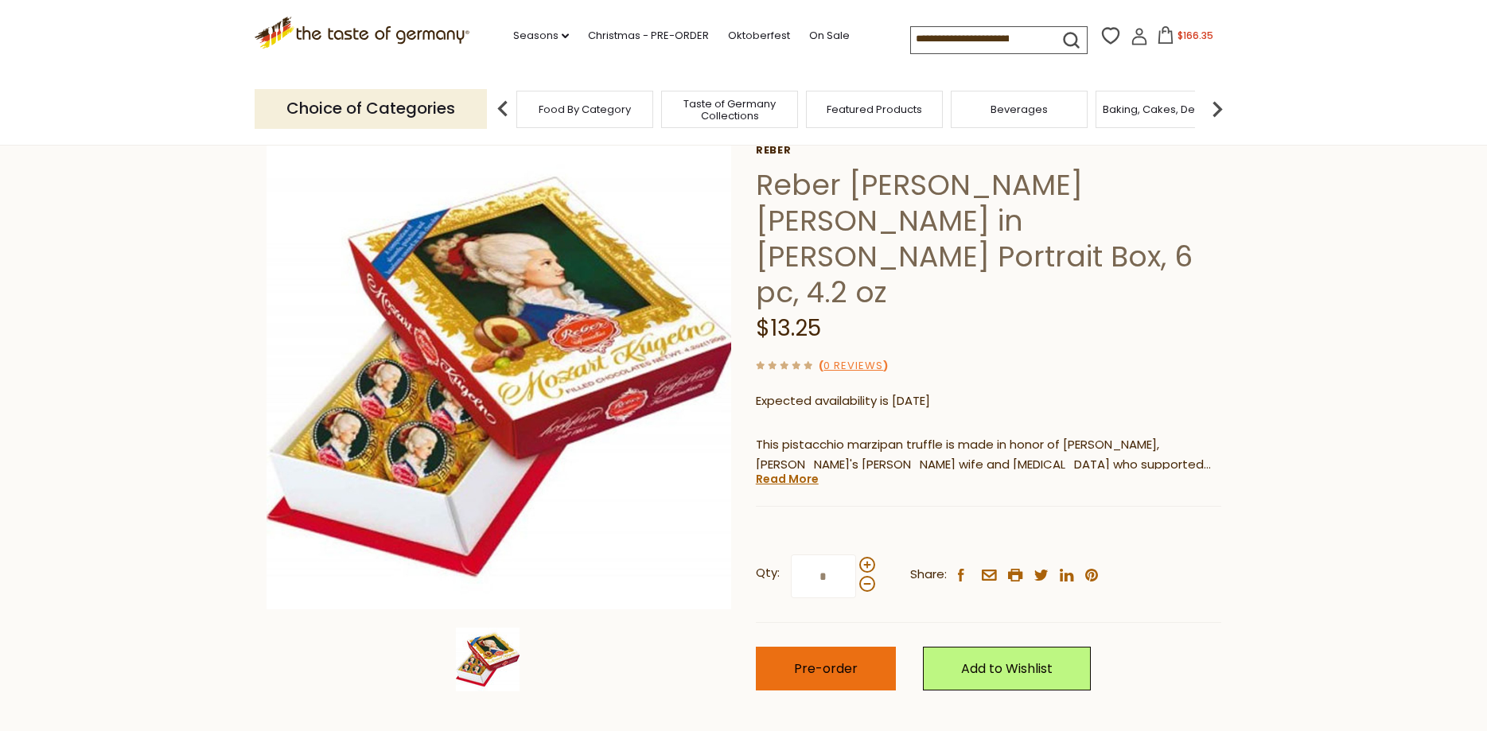
click at [858, 647] on button "Pre-order" at bounding box center [826, 669] width 140 height 44
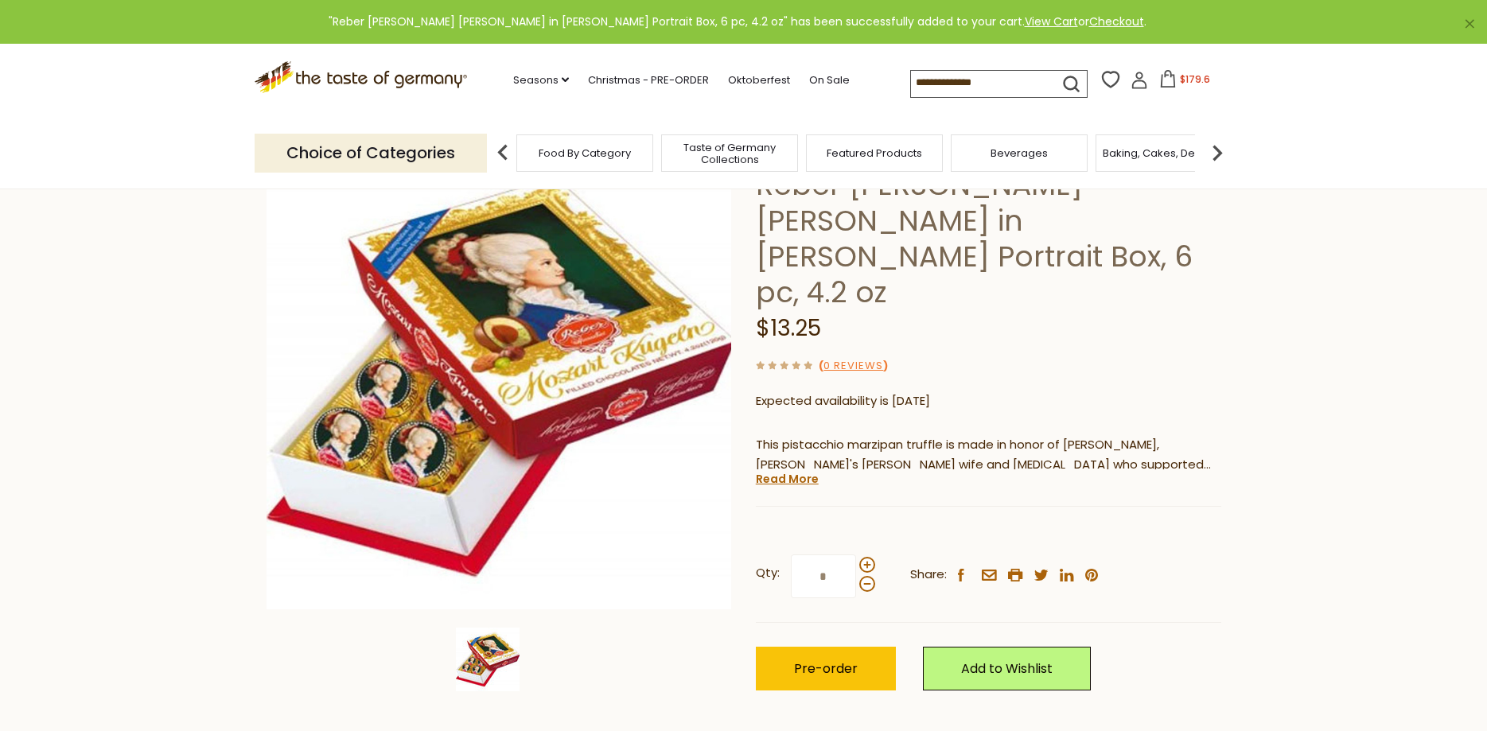
click at [1180, 86] on span "$179.6" at bounding box center [1195, 79] width 30 height 14
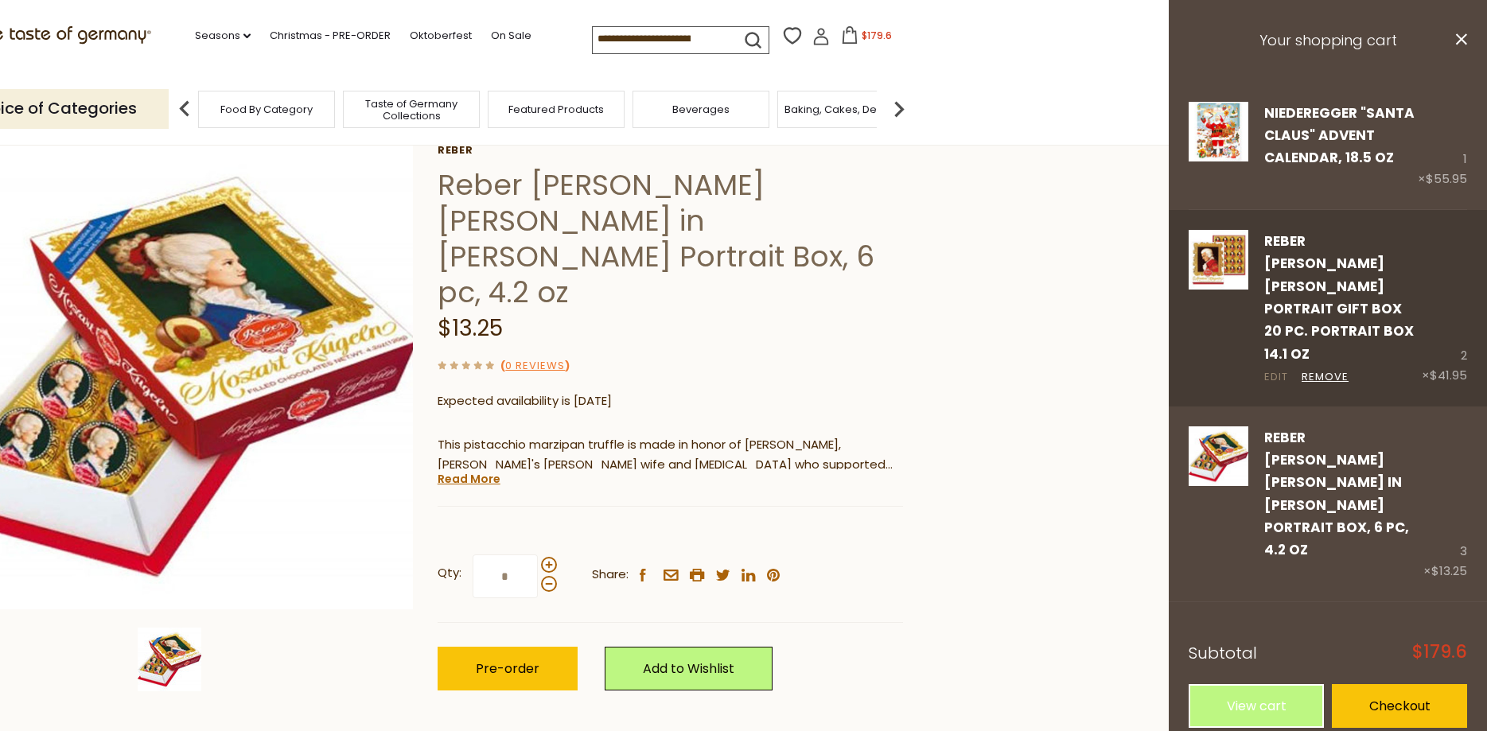
click at [1278, 369] on link "Edit" at bounding box center [1276, 377] width 24 height 17
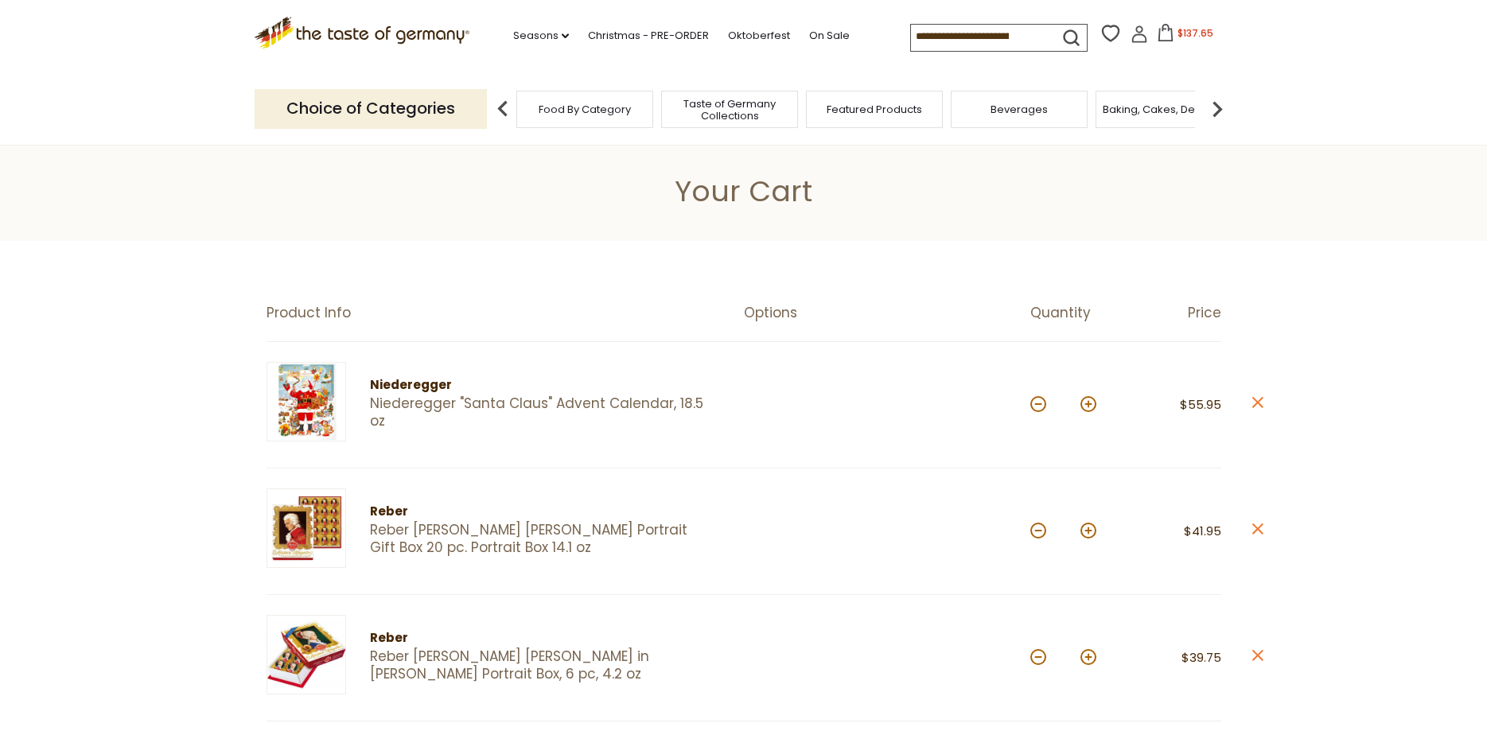
click at [911, 35] on input at bounding box center [978, 36] width 134 height 22
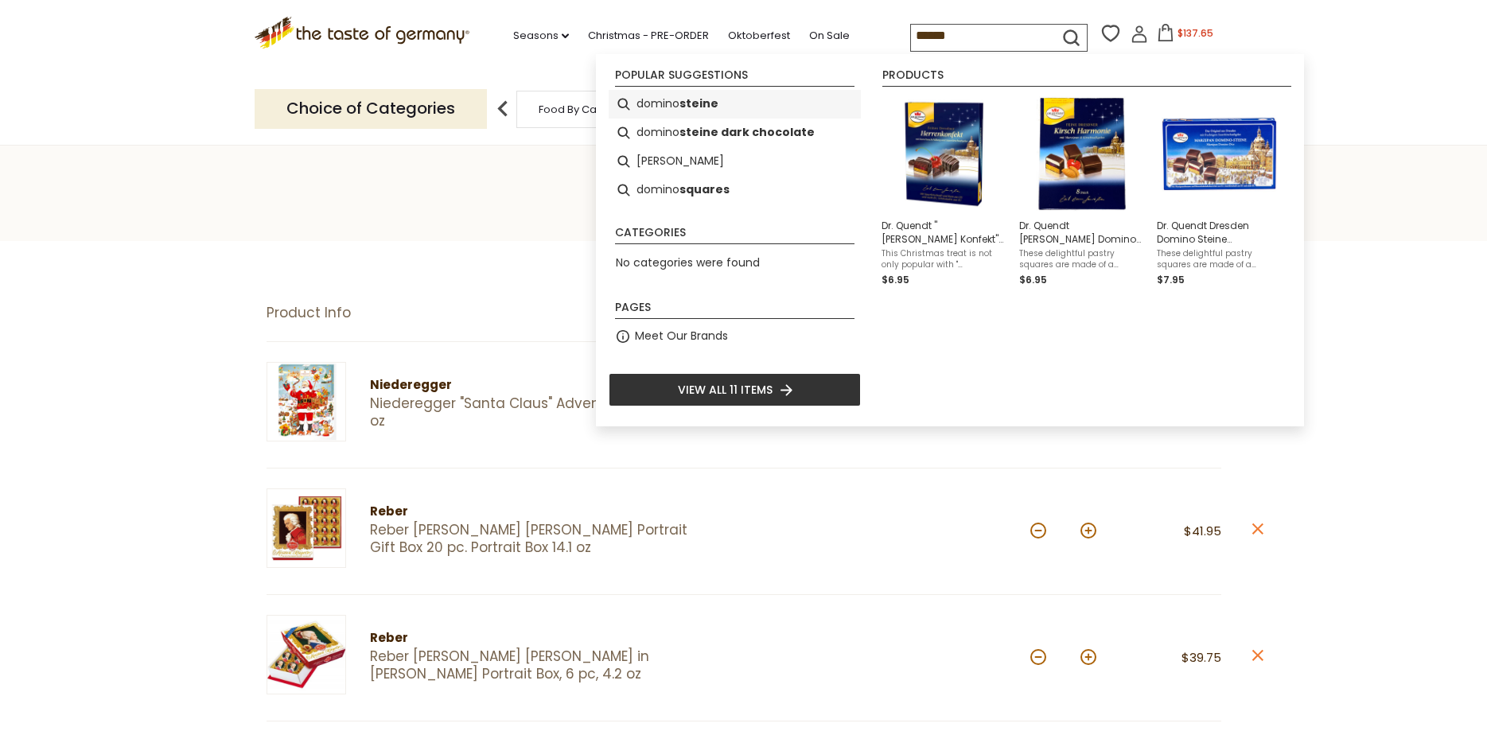
click at [690, 109] on b "steine" at bounding box center [698, 104] width 39 height 18
type input "**********"
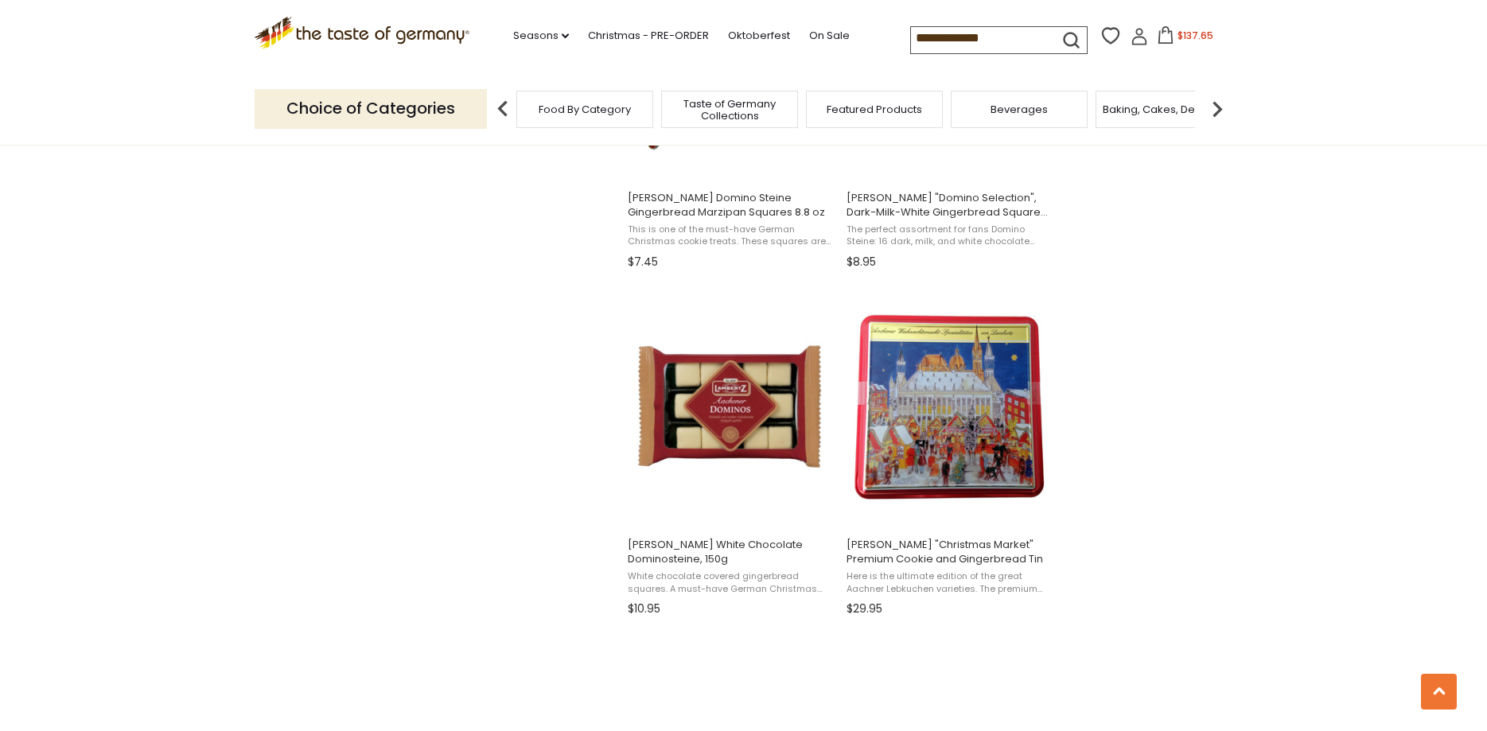
scroll to position [1298, 0]
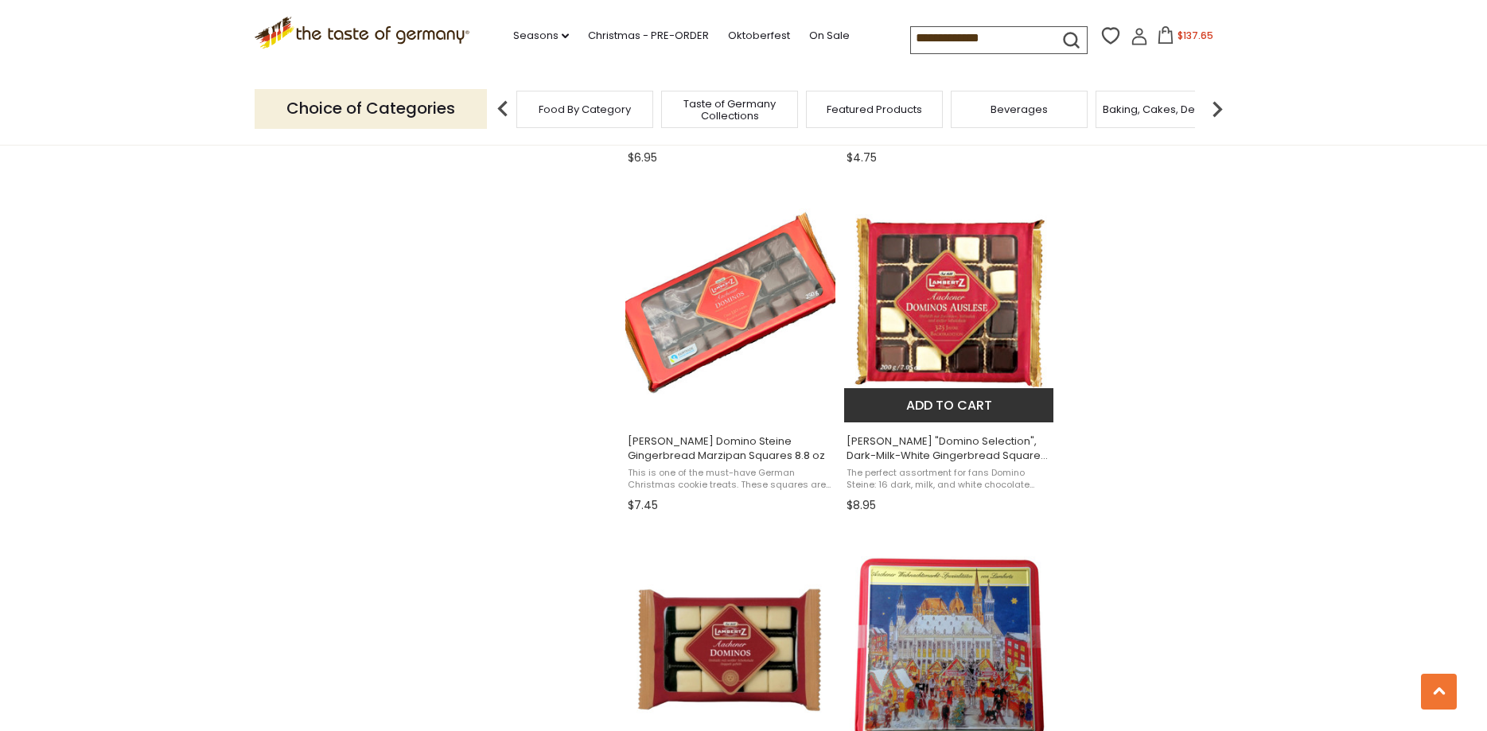
click at [996, 414] on button "Add to cart" at bounding box center [948, 405] width 209 height 34
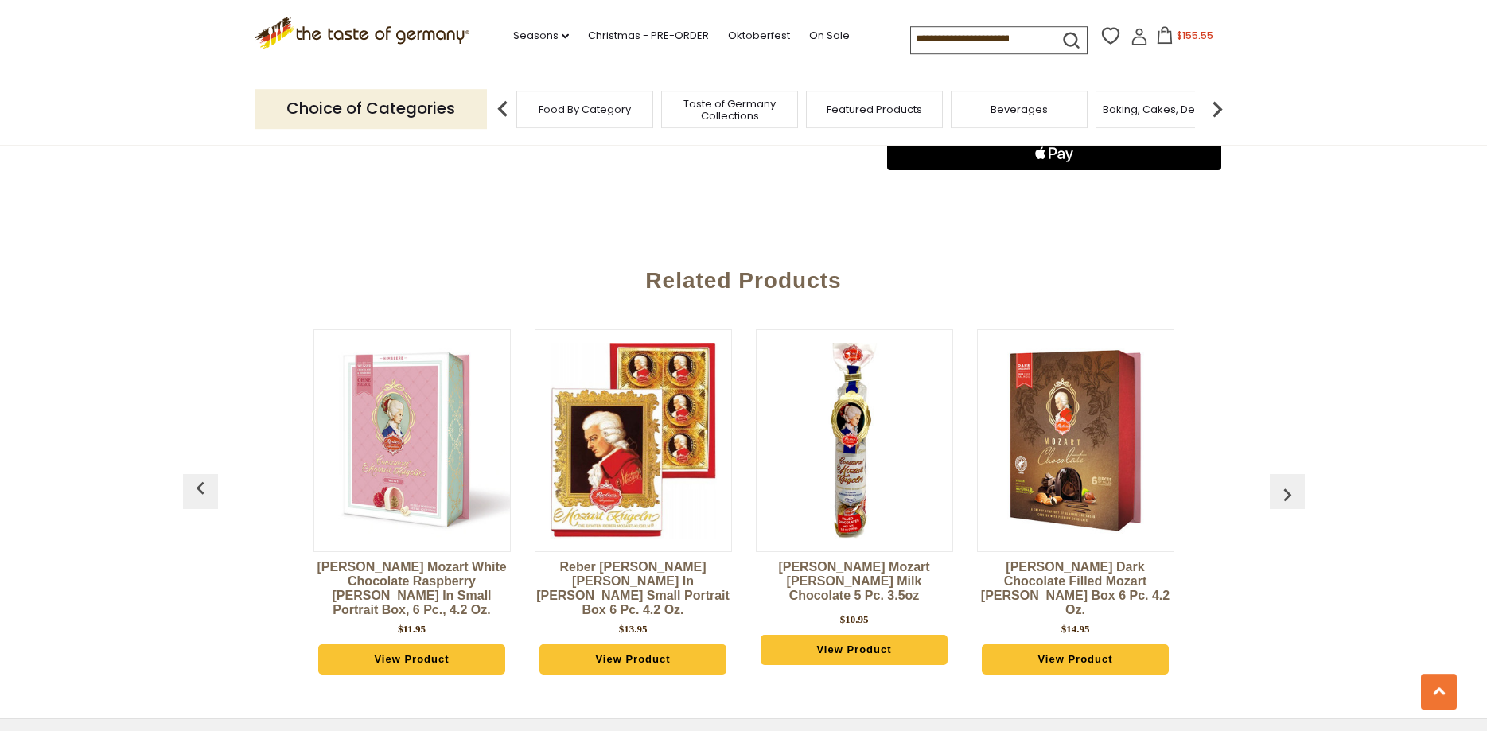
scroll to position [1055, 0]
